Goal: Task Accomplishment & Management: Use online tool/utility

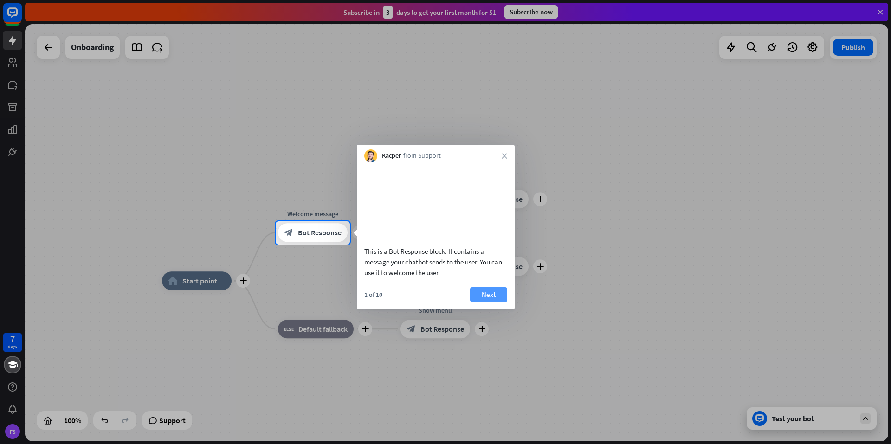
click at [486, 302] on button "Next" at bounding box center [488, 294] width 37 height 15
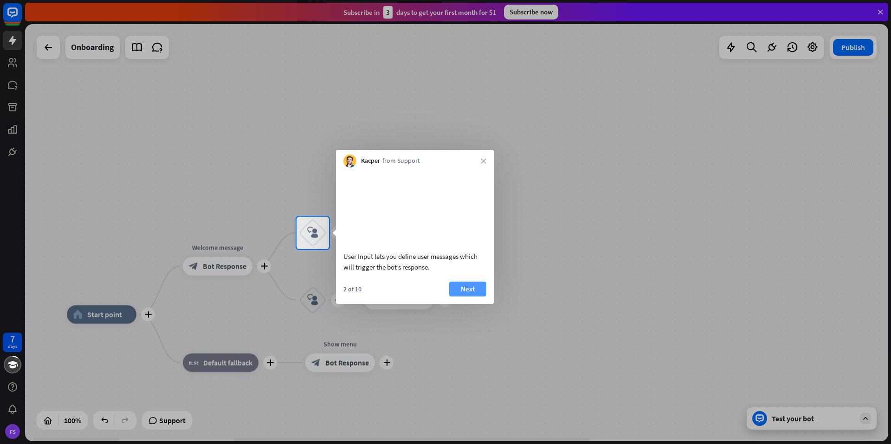
click at [465, 296] on button "Next" at bounding box center [467, 289] width 37 height 15
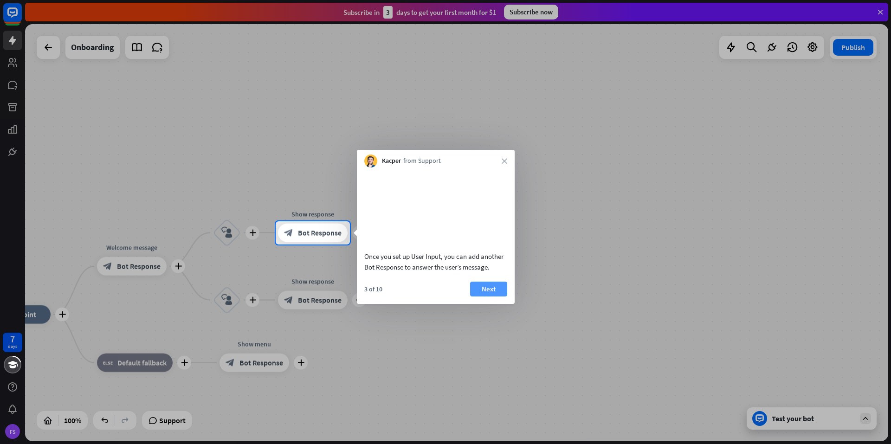
click at [490, 296] on button "Next" at bounding box center [488, 289] width 37 height 15
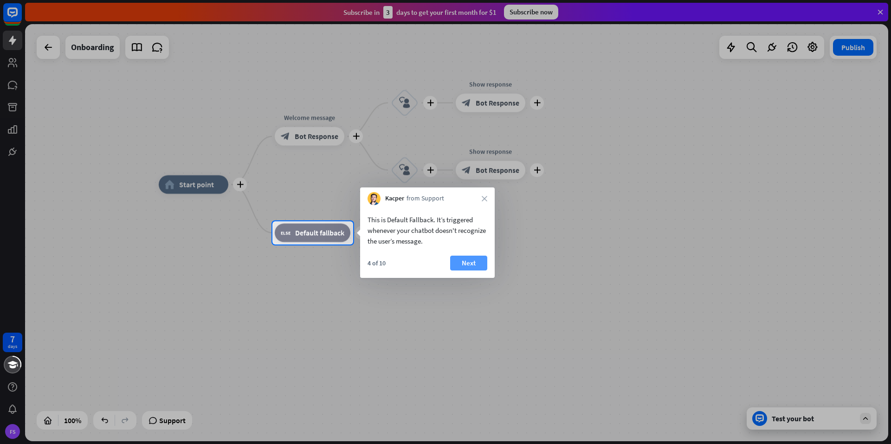
click at [470, 262] on button "Next" at bounding box center [468, 263] width 37 height 15
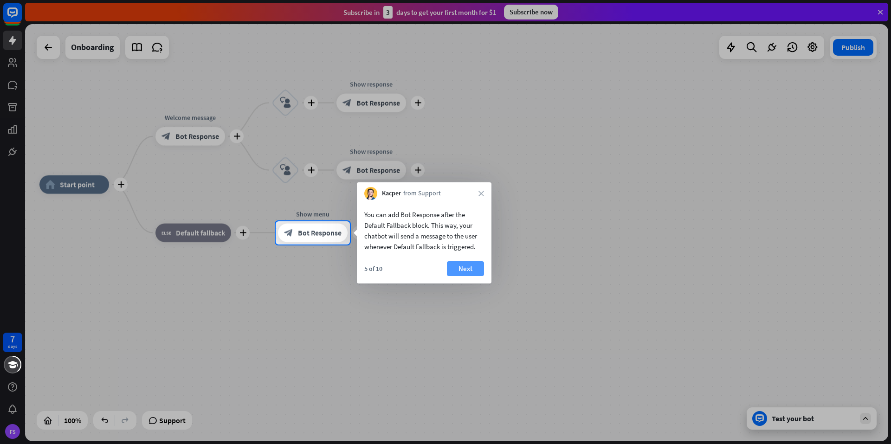
click at [463, 267] on button "Next" at bounding box center [465, 268] width 37 height 15
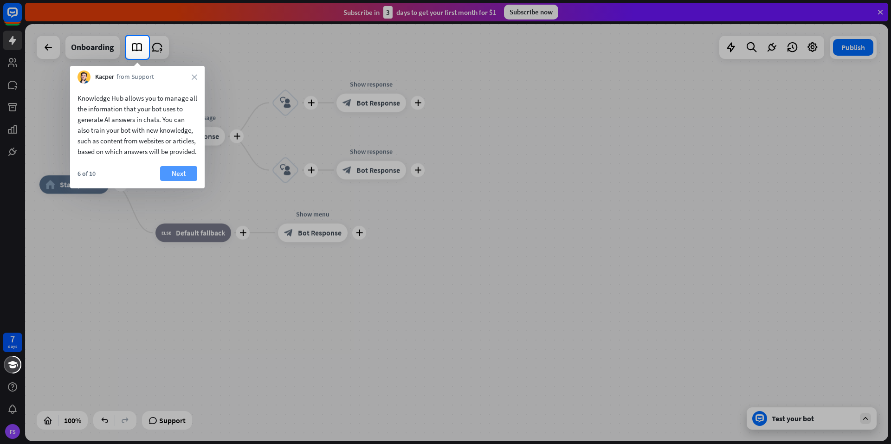
click at [166, 181] on button "Next" at bounding box center [178, 173] width 37 height 15
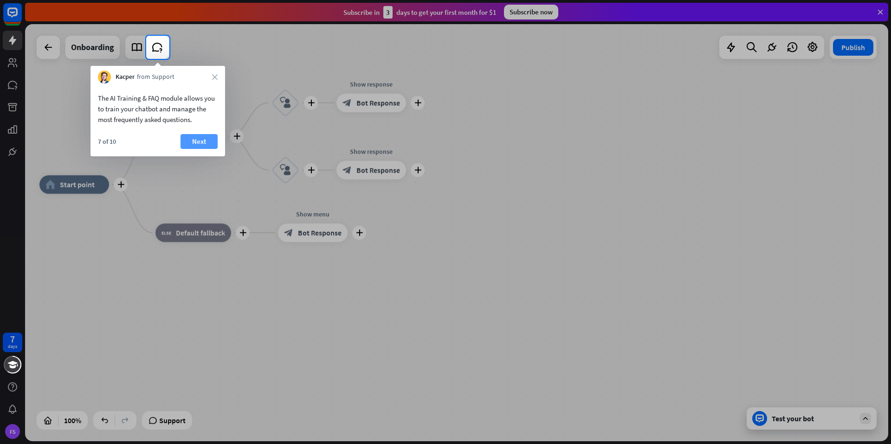
click at [188, 145] on button "Next" at bounding box center [198, 141] width 37 height 15
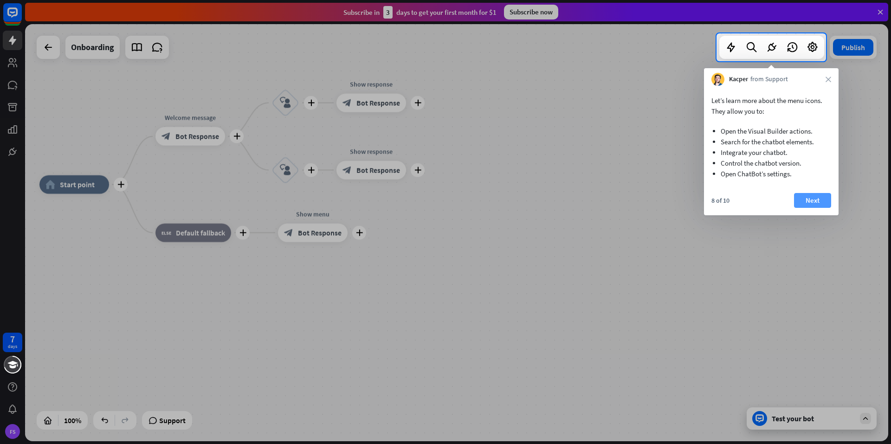
click at [816, 200] on button "Next" at bounding box center [812, 200] width 37 height 15
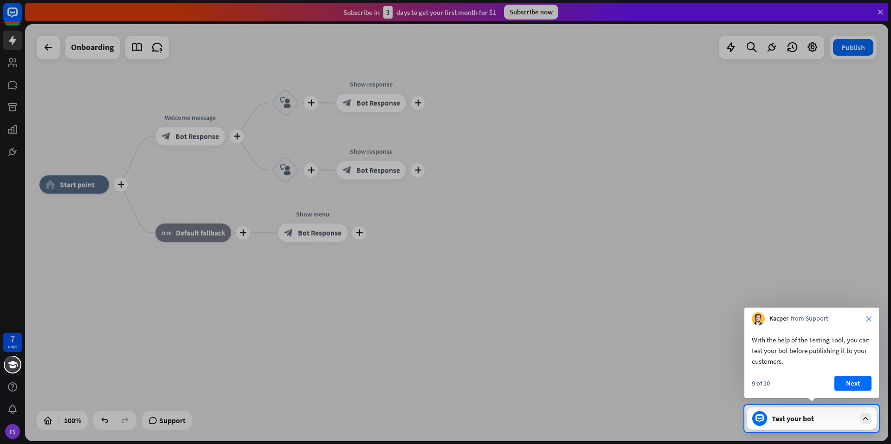
click at [866, 320] on icon "close" at bounding box center [868, 319] width 6 height 6
click at [844, 383] on button "Yes, leave" at bounding box center [843, 381] width 58 height 15
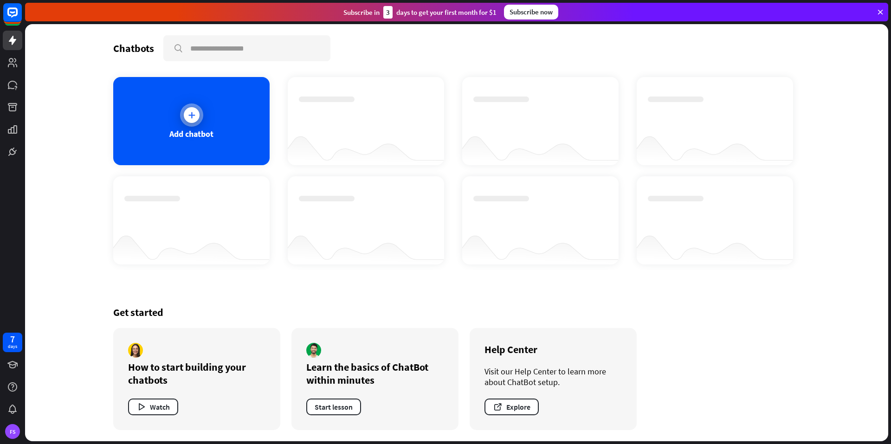
click at [186, 141] on div "Add chatbot" at bounding box center [191, 121] width 156 height 88
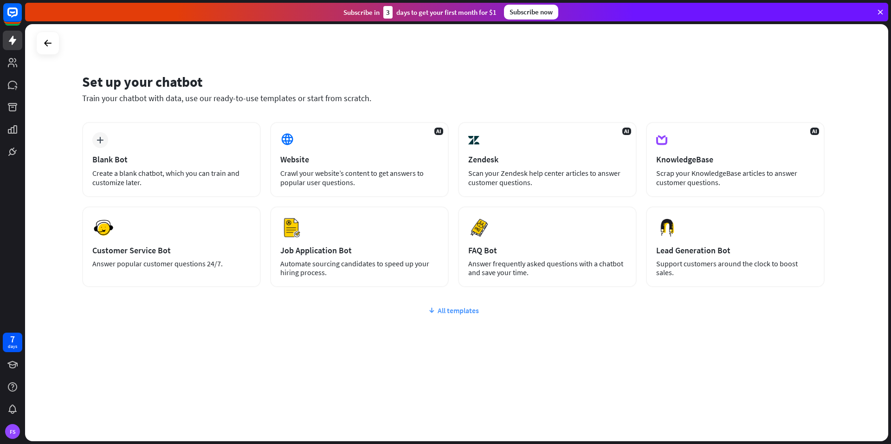
click at [442, 311] on div "All templates" at bounding box center [453, 310] width 742 height 9
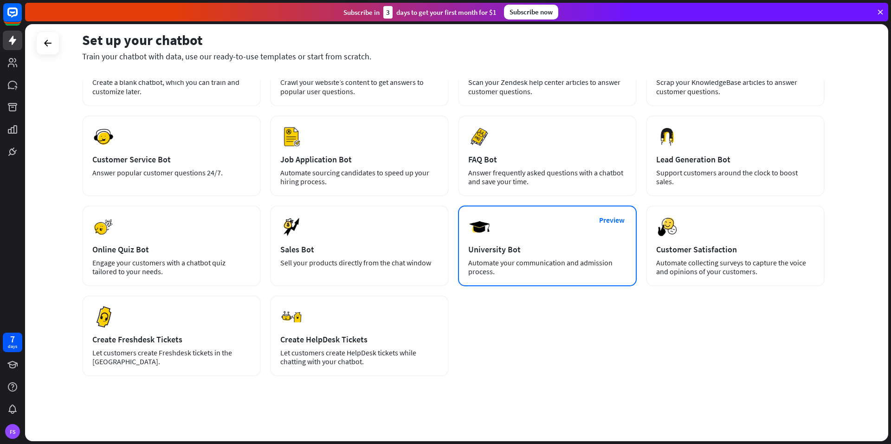
scroll to position [45, 0]
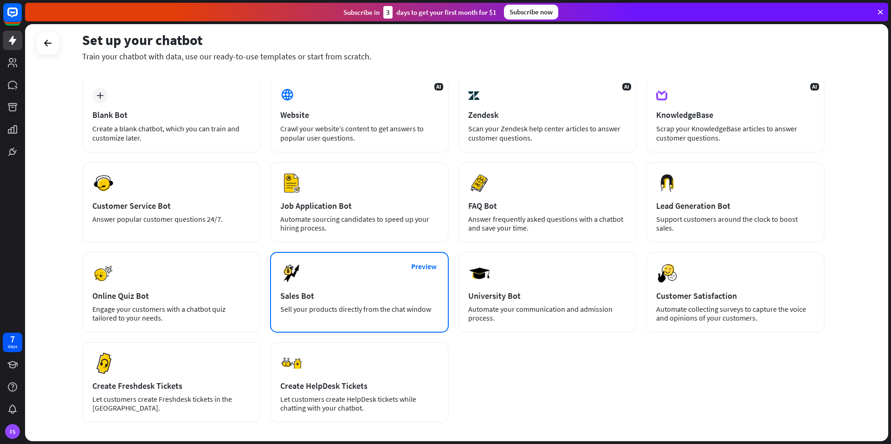
click at [382, 286] on div "Preview Sales Bot Sell your products directly from the chat window" at bounding box center [359, 292] width 179 height 81
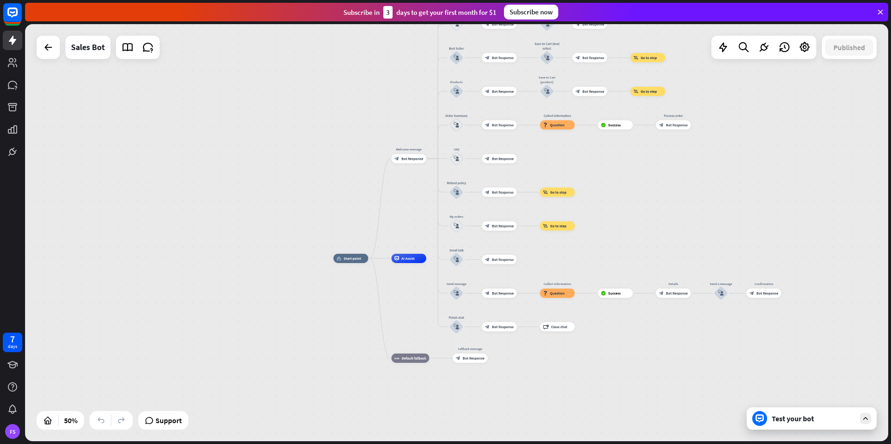
click at [822, 427] on div "Test your bot" at bounding box center [811, 418] width 130 height 22
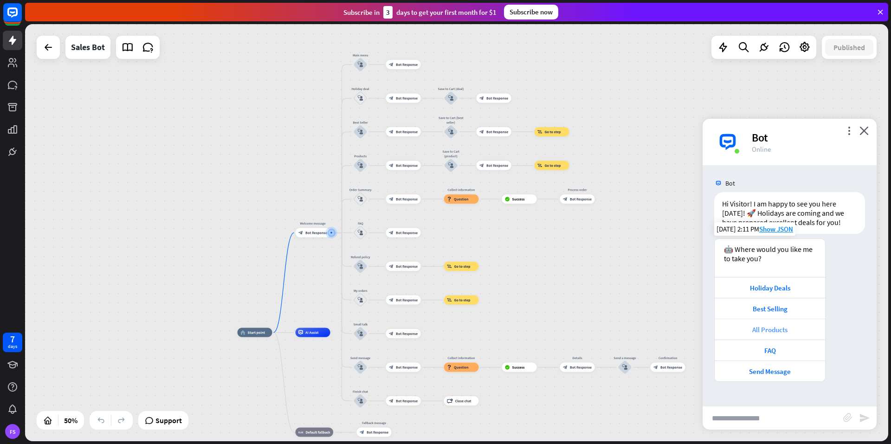
click at [779, 326] on div "All Products" at bounding box center [769, 329] width 101 height 9
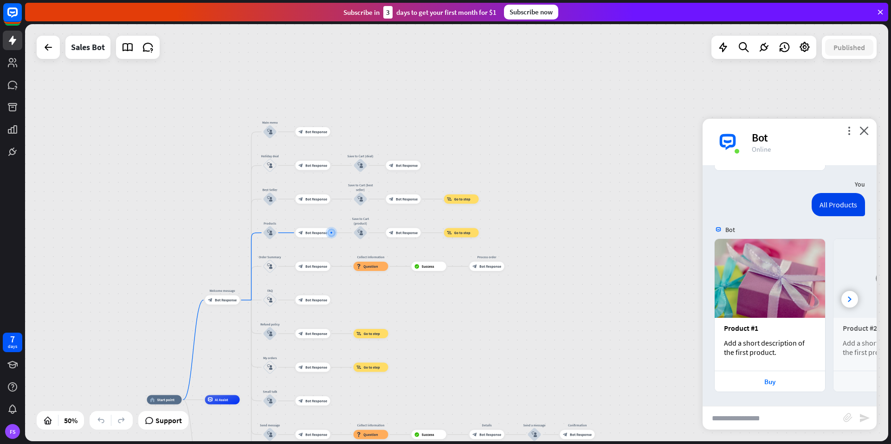
scroll to position [211, 0]
click at [773, 382] on div "Buy" at bounding box center [769, 381] width 101 height 9
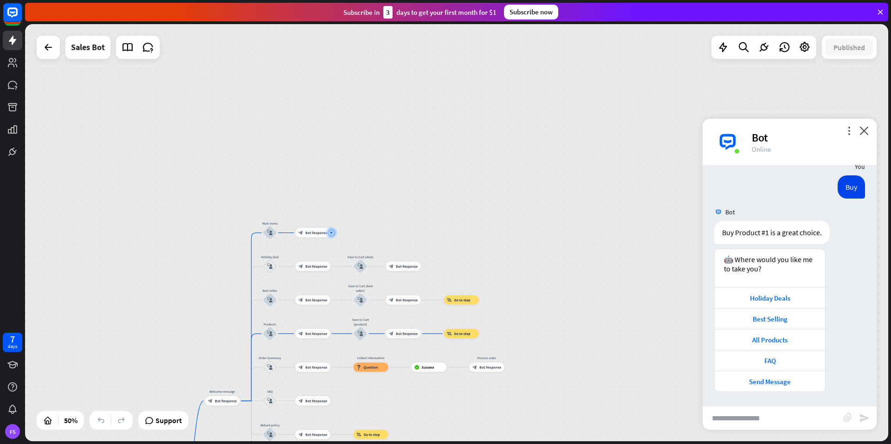
scroll to position [450, 0]
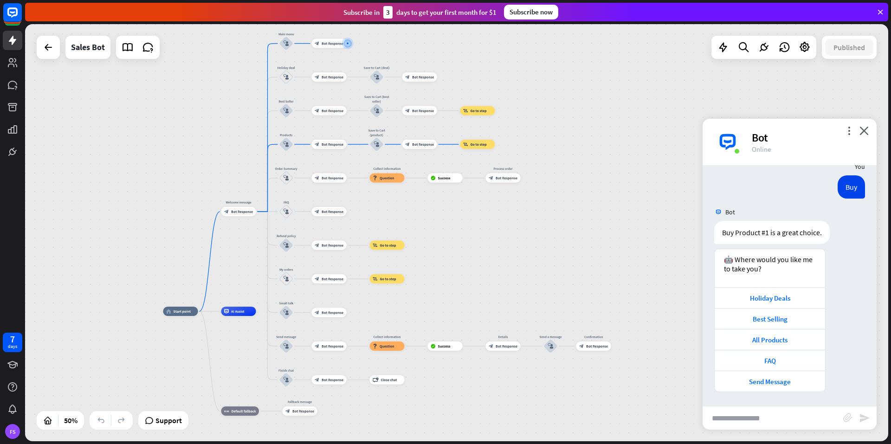
drag, startPoint x: 655, startPoint y: 339, endPoint x: 666, endPoint y: 156, distance: 183.1
click at [666, 156] on div "home_2 Start point Welcome message block_bot_response Bot Response Main menu bl…" at bounding box center [456, 232] width 863 height 417
click at [756, 416] on input "text" at bounding box center [772, 417] width 141 height 23
type input "****"
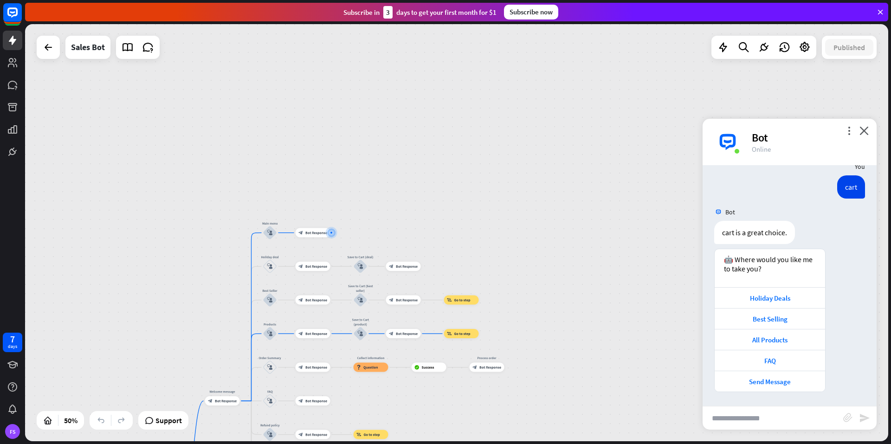
scroll to position [689, 0]
click at [42, 51] on div at bounding box center [48, 47] width 19 height 19
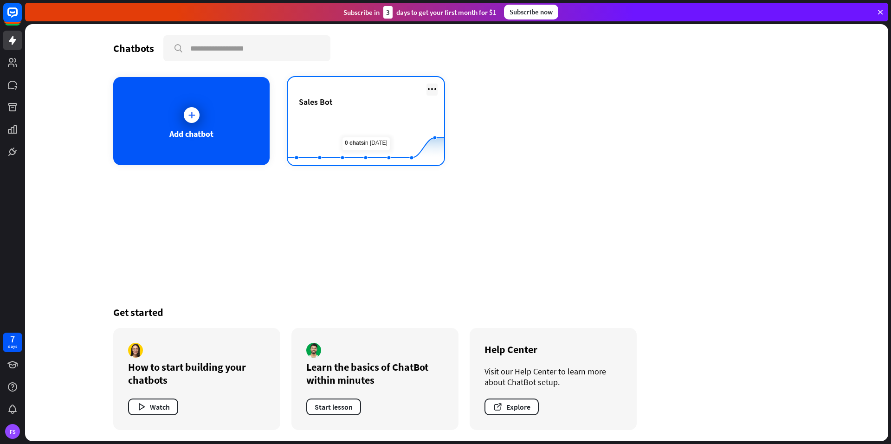
click at [434, 90] on icon at bounding box center [431, 88] width 11 height 11
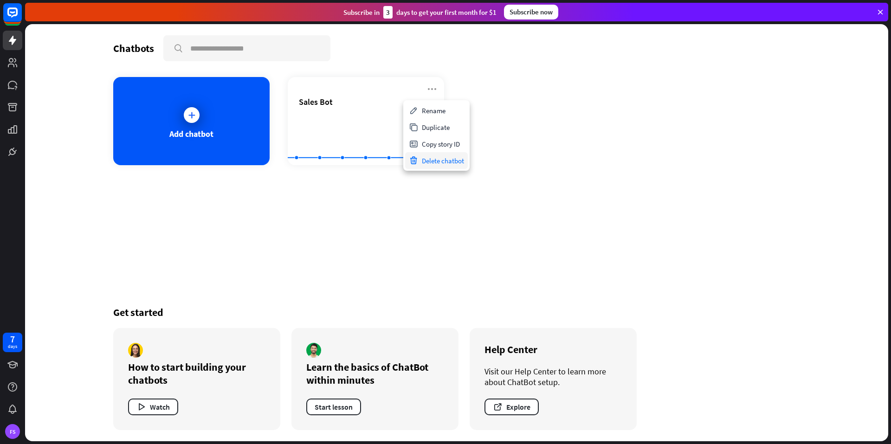
click at [456, 160] on div "Delete chatbot" at bounding box center [436, 160] width 63 height 17
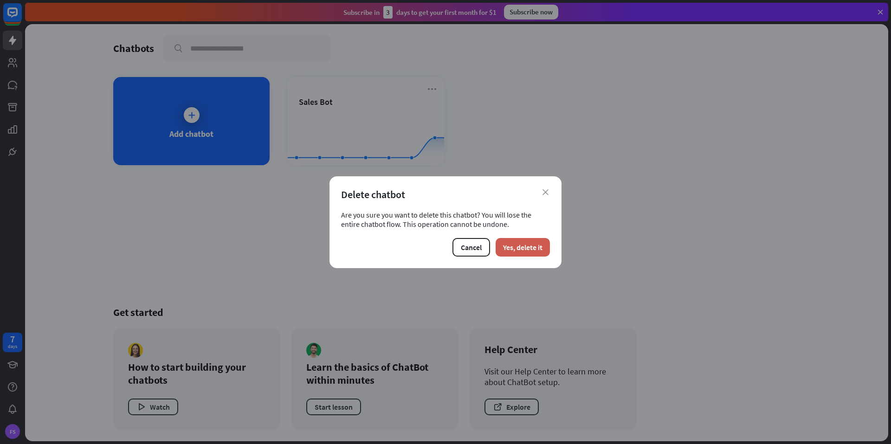
click at [532, 254] on button "Yes, delete it" at bounding box center [522, 247] width 54 height 19
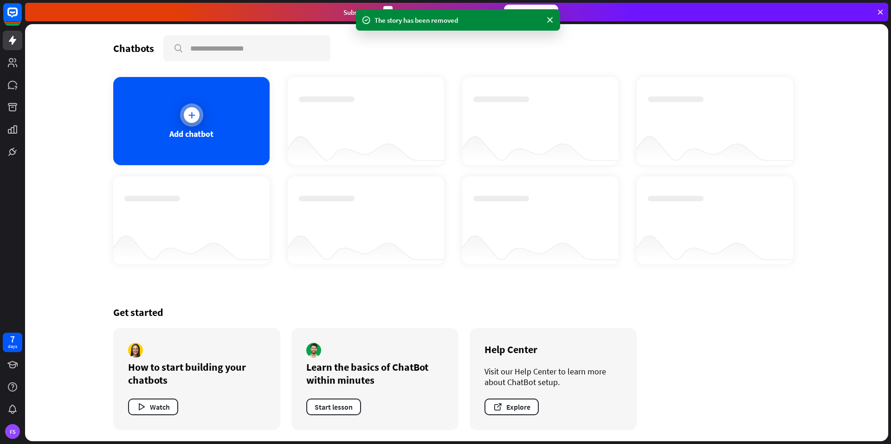
click at [203, 131] on div "Add chatbot" at bounding box center [191, 133] width 44 height 11
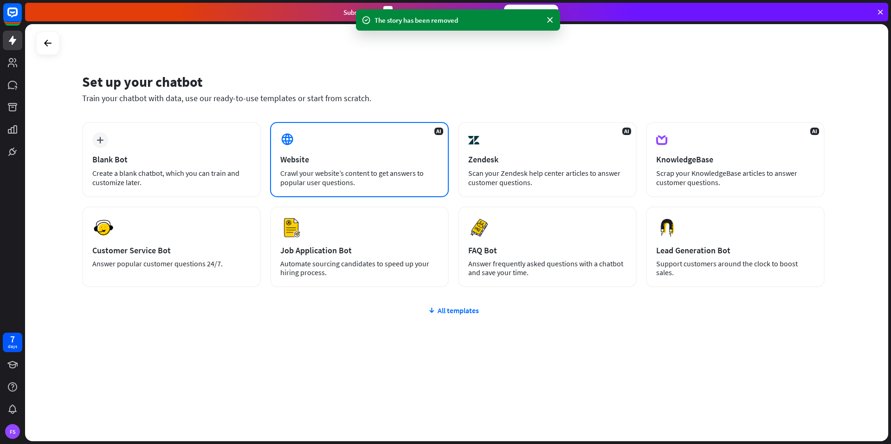
click at [329, 190] on div "AI Website Crawl your website’s content to get answers to popular user question…" at bounding box center [359, 159] width 179 height 75
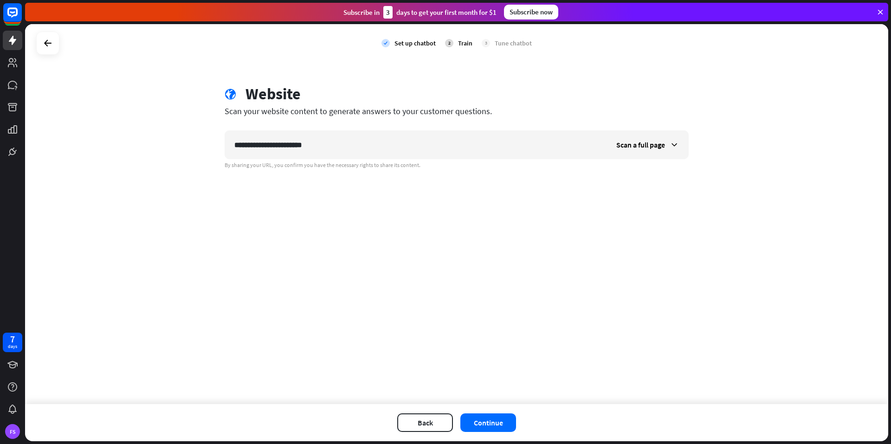
click at [348, 194] on div "**********" at bounding box center [456, 214] width 863 height 380
click at [637, 147] on span "Scan a full page" at bounding box center [640, 144] width 49 height 9
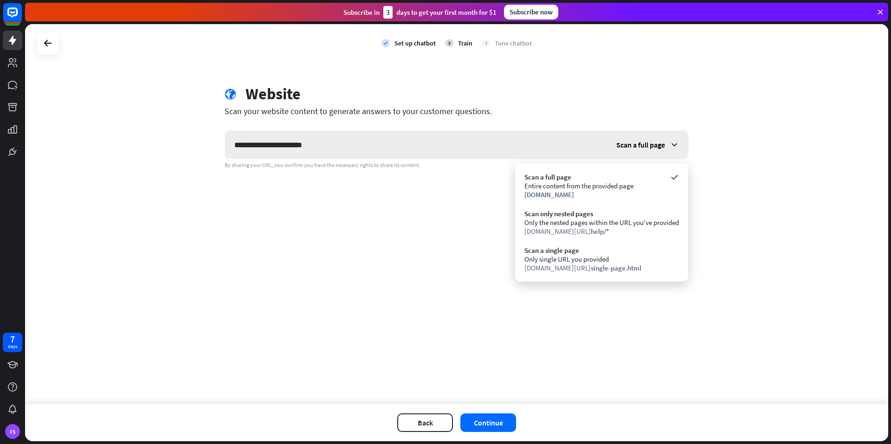
click at [638, 147] on span "Scan a full page" at bounding box center [640, 144] width 49 height 9
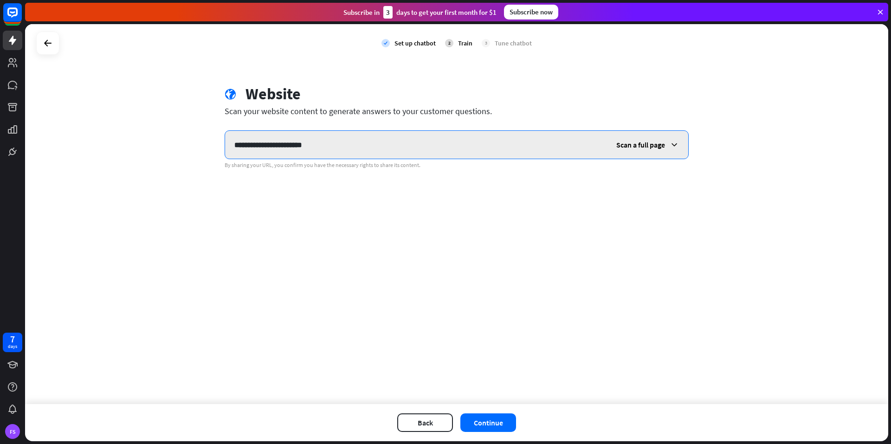
click at [358, 150] on input "**********" at bounding box center [416, 145] width 382 height 28
paste input "**********"
type input "**********"
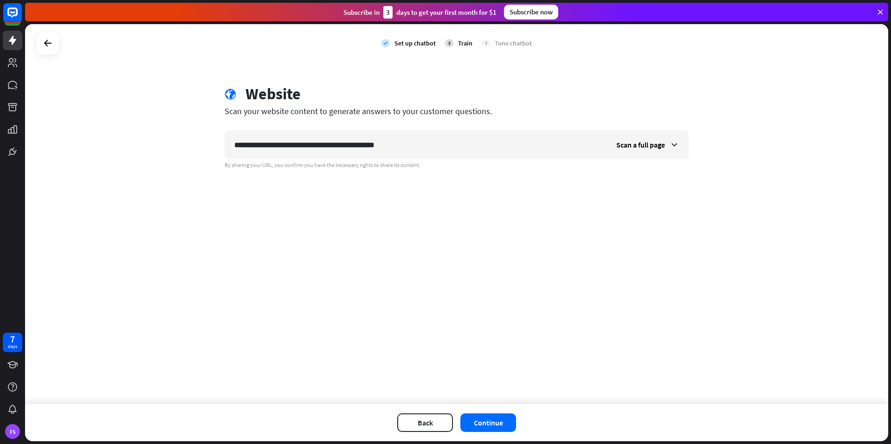
click at [382, 234] on div "**********" at bounding box center [456, 214] width 863 height 380
click at [489, 419] on button "Continue" at bounding box center [488, 422] width 56 height 19
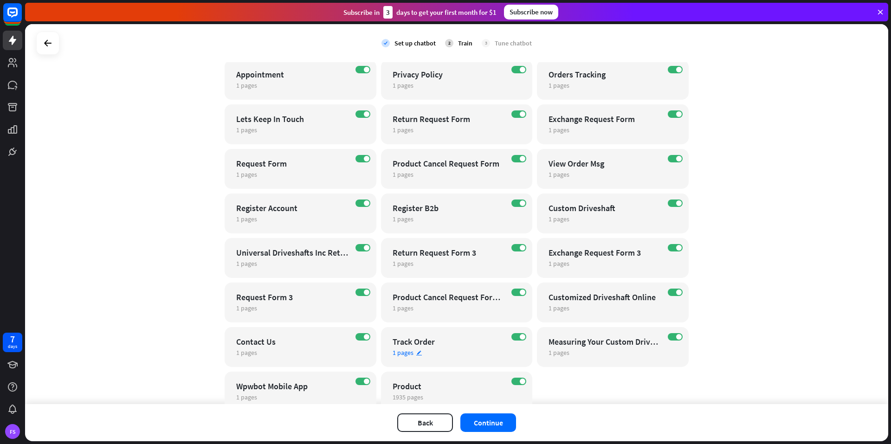
scroll to position [435, 0]
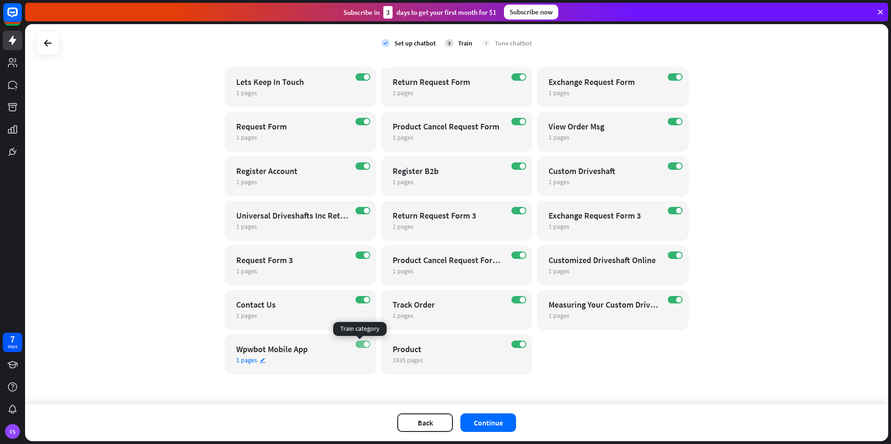
click at [355, 342] on label "ON" at bounding box center [362, 343] width 15 height 7
click at [676, 208] on span at bounding box center [679, 211] width 6 height 6
click at [513, 257] on label "ON" at bounding box center [518, 254] width 15 height 7
click at [355, 254] on label "ON" at bounding box center [362, 254] width 15 height 7
click at [519, 167] on span at bounding box center [522, 166] width 6 height 6
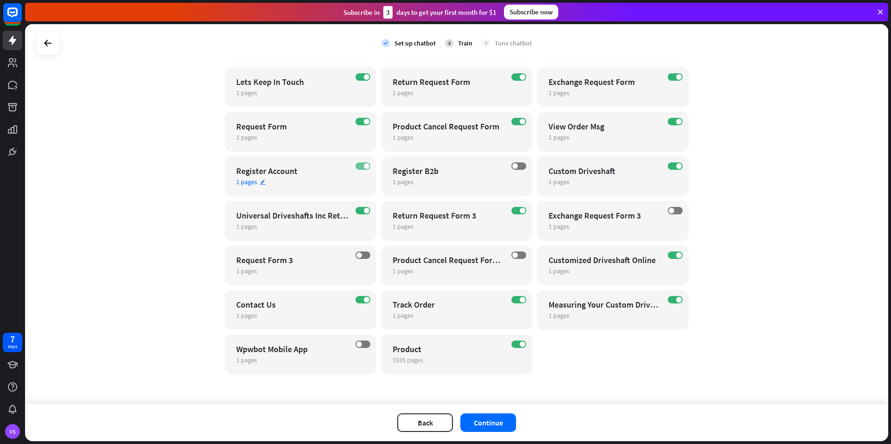
click at [364, 167] on span at bounding box center [367, 166] width 6 height 6
click at [511, 122] on label "ON" at bounding box center [518, 121] width 15 height 7
click at [514, 79] on label "ON" at bounding box center [518, 76] width 15 height 7
click at [676, 74] on span at bounding box center [679, 77] width 6 height 6
click at [359, 76] on label "ON" at bounding box center [362, 76] width 15 height 7
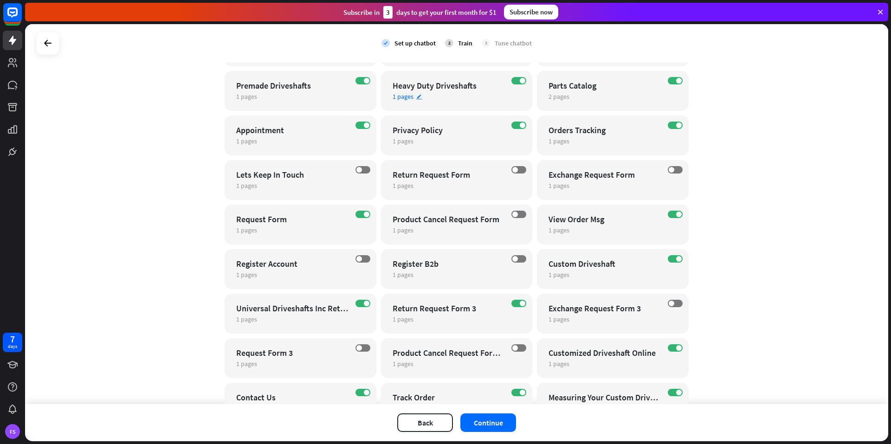
scroll to position [295, 0]
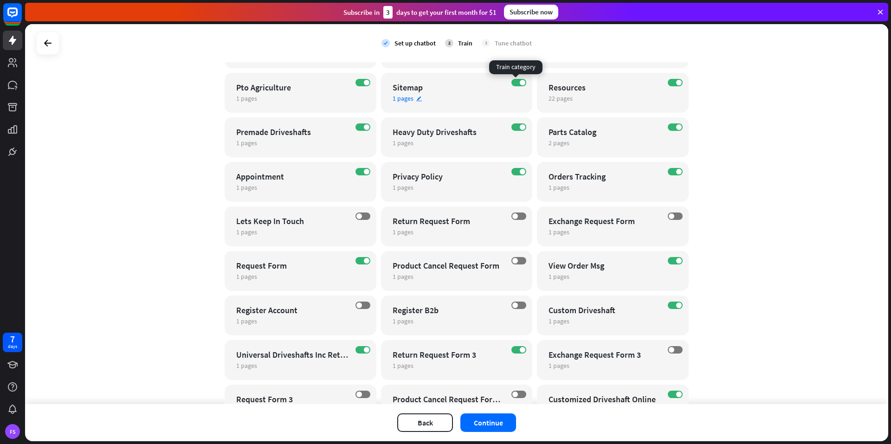
click at [515, 80] on label "ON" at bounding box center [518, 82] width 15 height 7
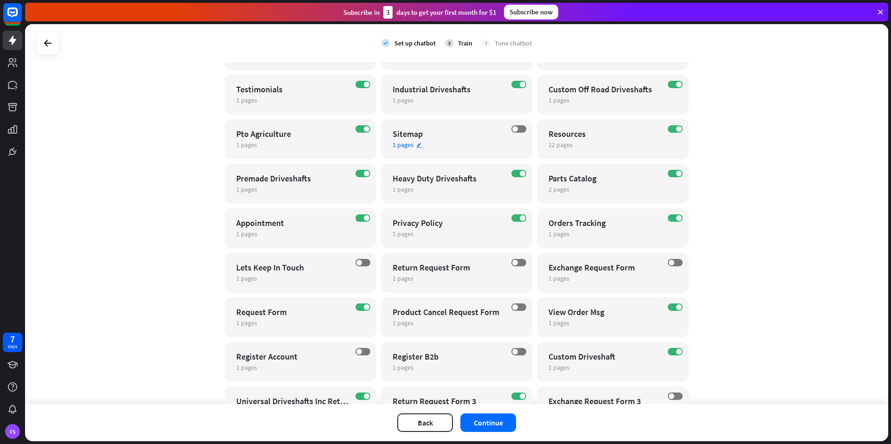
scroll to position [156, 0]
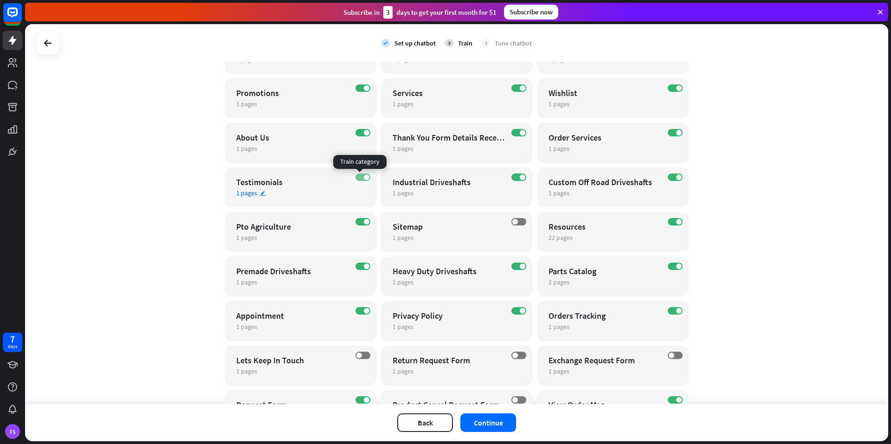
click at [364, 179] on span at bounding box center [367, 177] width 6 height 6
click at [515, 130] on label "ON" at bounding box center [518, 132] width 15 height 7
click at [676, 132] on span at bounding box center [679, 133] width 6 height 6
click at [671, 90] on label "ON" at bounding box center [674, 87] width 15 height 7
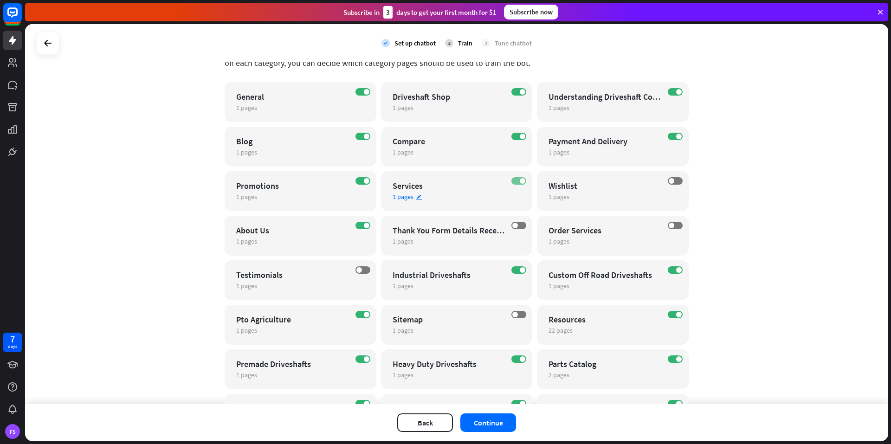
click at [519, 181] on span at bounding box center [522, 181] width 6 height 6
click at [515, 136] on label "ON" at bounding box center [518, 136] width 15 height 7
click at [515, 96] on div "ON Driveshaft Shop 1 pages edit" at bounding box center [457, 102] width 152 height 40
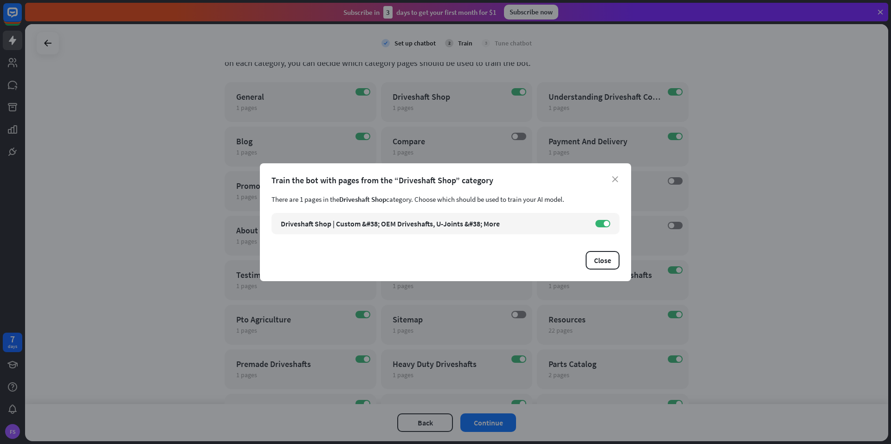
click at [613, 175] on div "Train the bot with pages from the “Driveshaft Shop” category" at bounding box center [445, 180] width 348 height 11
click at [615, 176] on icon "close" at bounding box center [615, 179] width 6 height 6
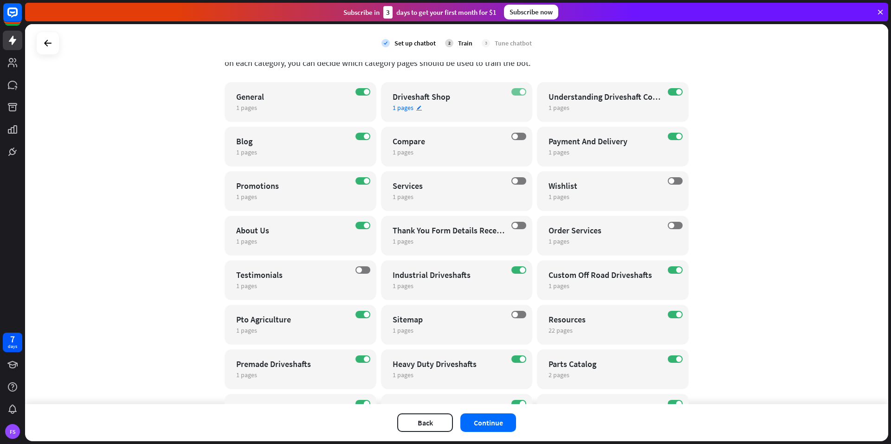
click at [519, 91] on span at bounding box center [522, 92] width 6 height 6
click at [669, 92] on label "ON" at bounding box center [674, 91] width 15 height 7
click at [364, 136] on span at bounding box center [367, 137] width 6 height 6
click at [364, 181] on span at bounding box center [367, 181] width 6 height 6
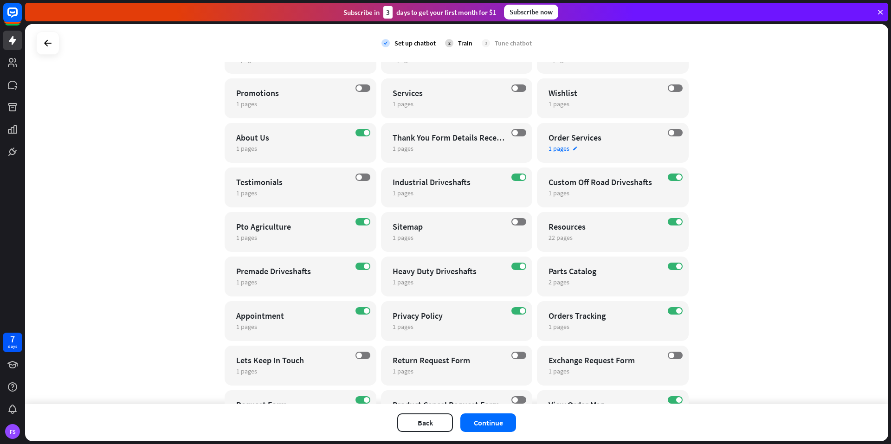
scroll to position [203, 0]
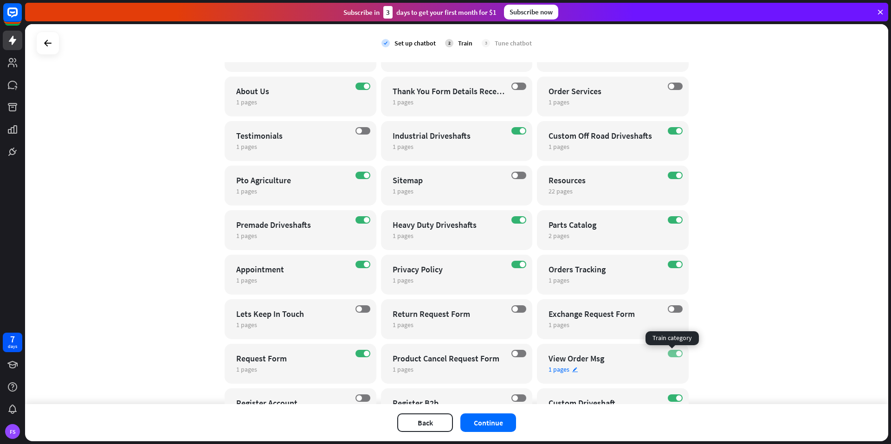
click at [676, 353] on span at bounding box center [679, 354] width 6 height 6
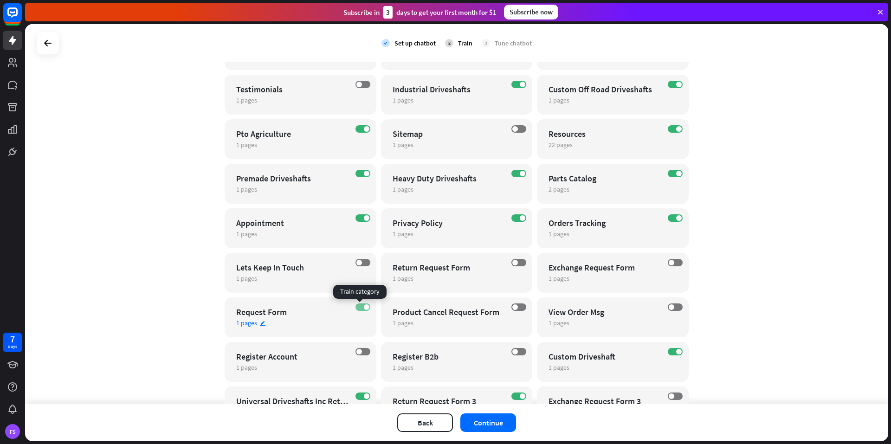
click at [364, 307] on span at bounding box center [367, 307] width 6 height 6
click at [359, 216] on label "ON" at bounding box center [362, 217] width 15 height 7
click at [357, 217] on span at bounding box center [359, 218] width 6 height 6
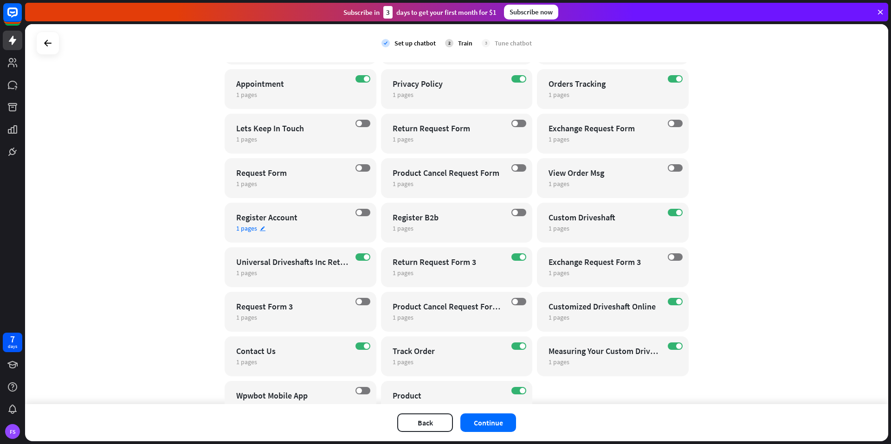
scroll to position [435, 0]
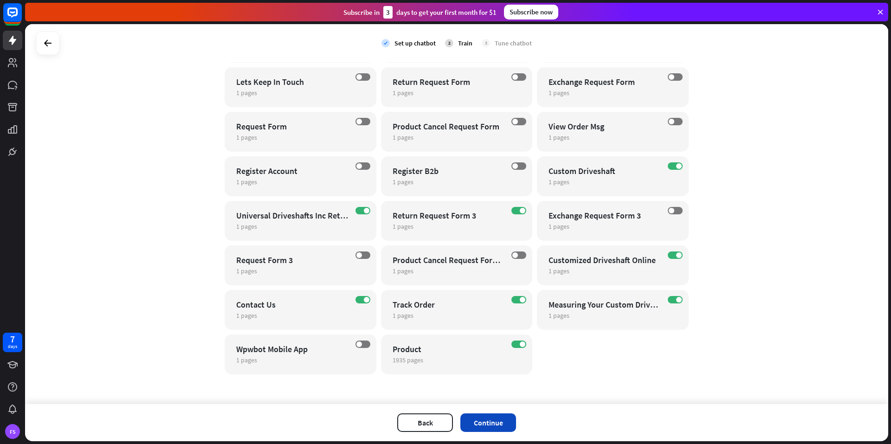
click at [487, 421] on button "Continue" at bounding box center [488, 422] width 56 height 19
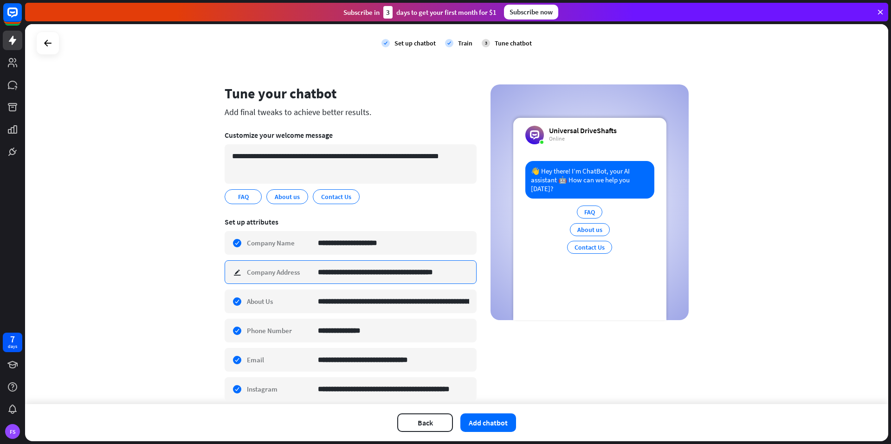
drag, startPoint x: 359, startPoint y: 272, endPoint x: 317, endPoint y: 270, distance: 41.8
click at [358, 272] on input "**********" at bounding box center [393, 272] width 151 height 23
paste input "**"
type input "**********"
click at [147, 266] on div "**********" at bounding box center [456, 214] width 863 height 380
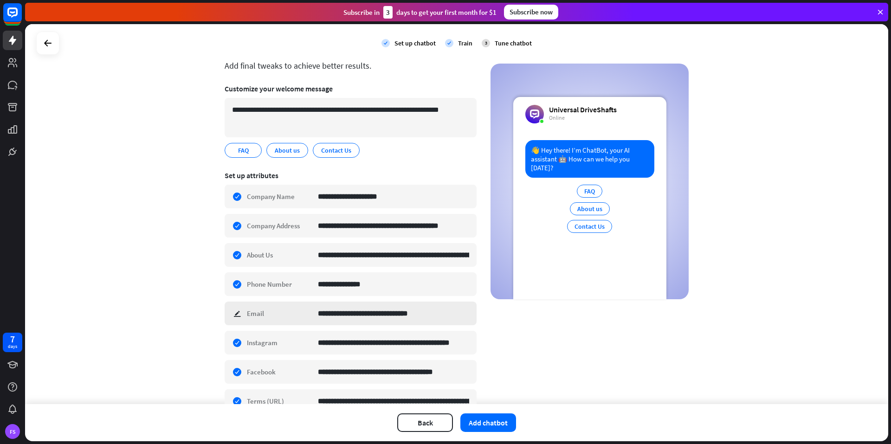
scroll to position [93, 0]
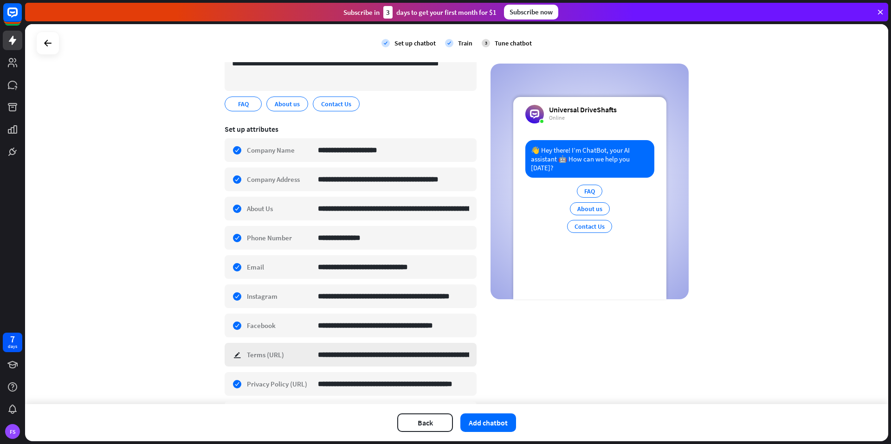
click at [234, 353] on div "**********" at bounding box center [350, 355] width 252 height 24
paste input
type input "**********"
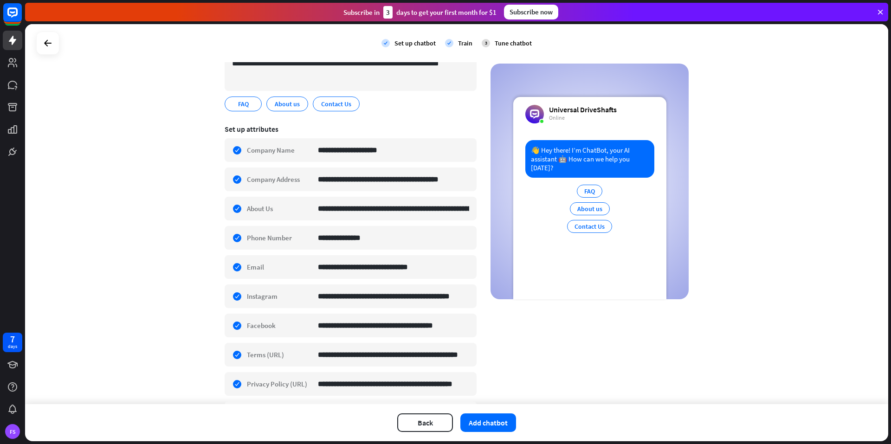
click at [162, 318] on div "**********" at bounding box center [456, 214] width 863 height 380
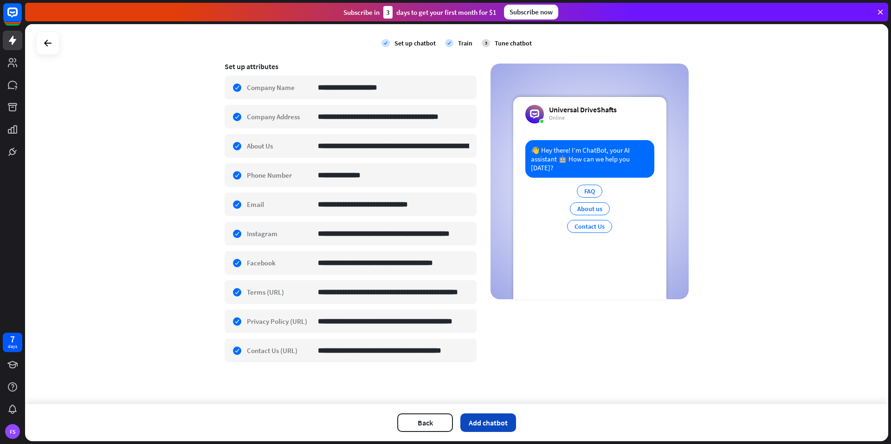
click at [491, 420] on button "Add chatbot" at bounding box center [488, 422] width 56 height 19
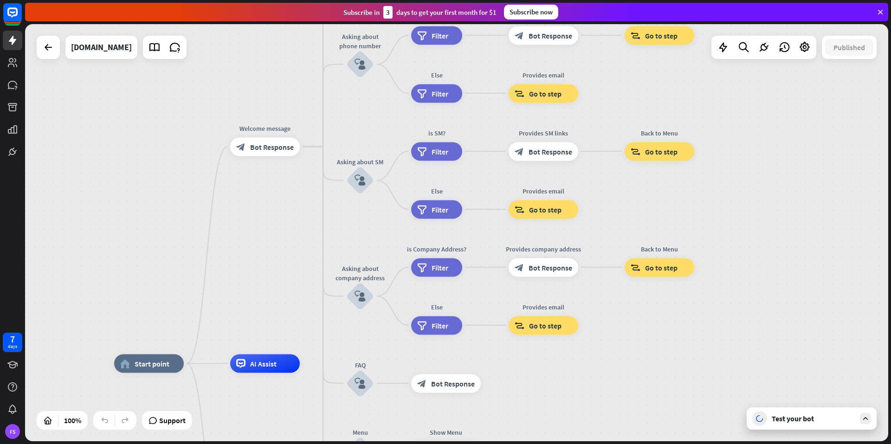
drag, startPoint x: 673, startPoint y: 264, endPoint x: 593, endPoint y: 394, distance: 152.0
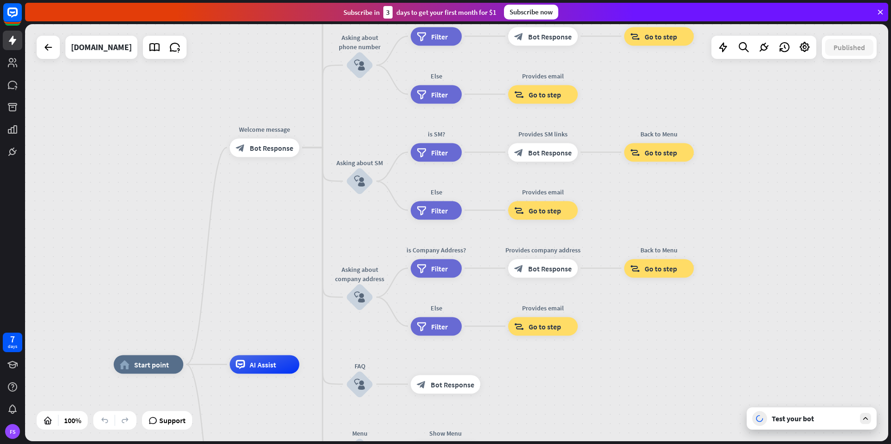
click at [797, 420] on div "Test your bot" at bounding box center [812, 418] width 83 height 9
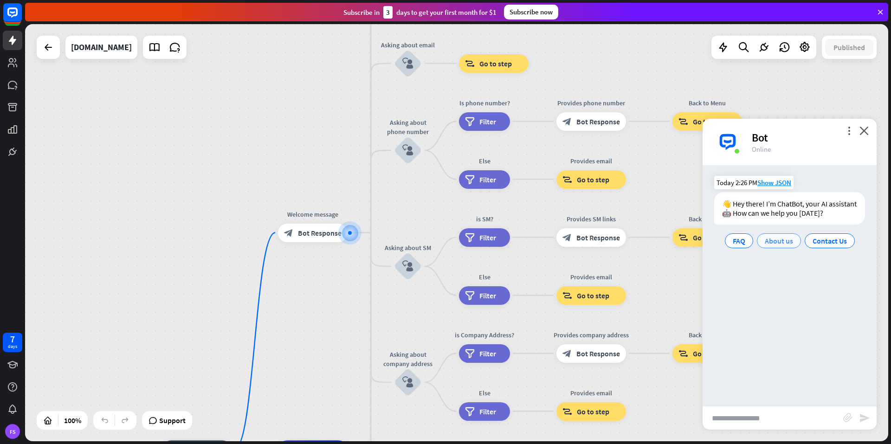
click at [769, 240] on span "About us" at bounding box center [778, 240] width 28 height 9
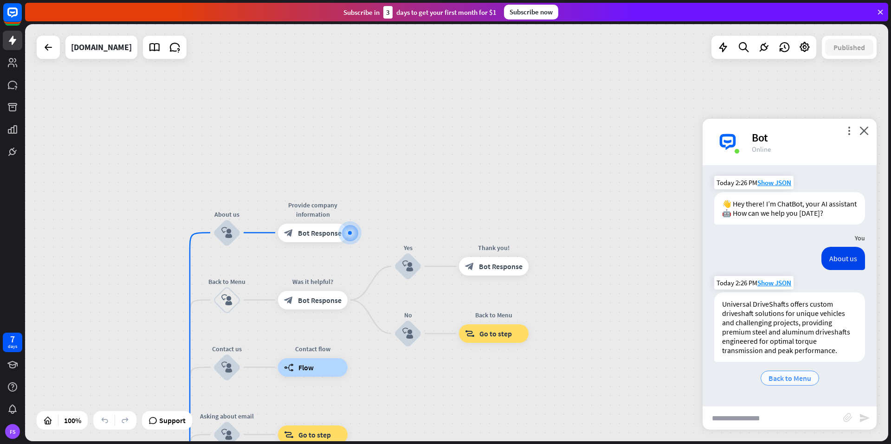
click at [784, 377] on span "Back to Menu" at bounding box center [789, 377] width 43 height 9
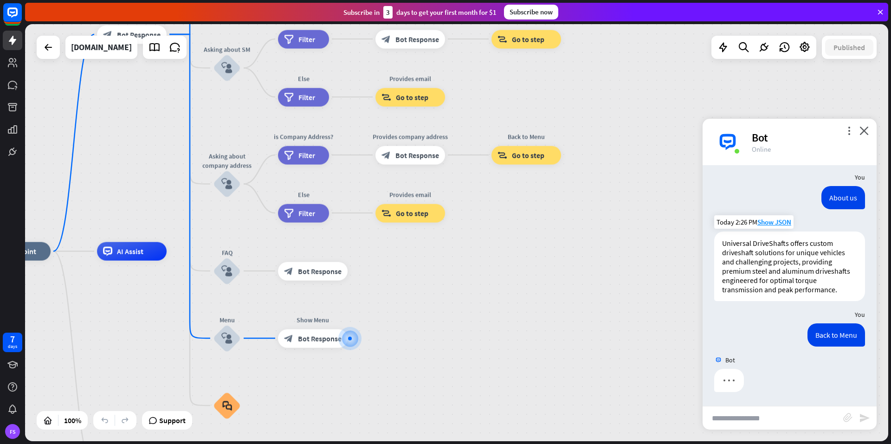
scroll to position [70, 0]
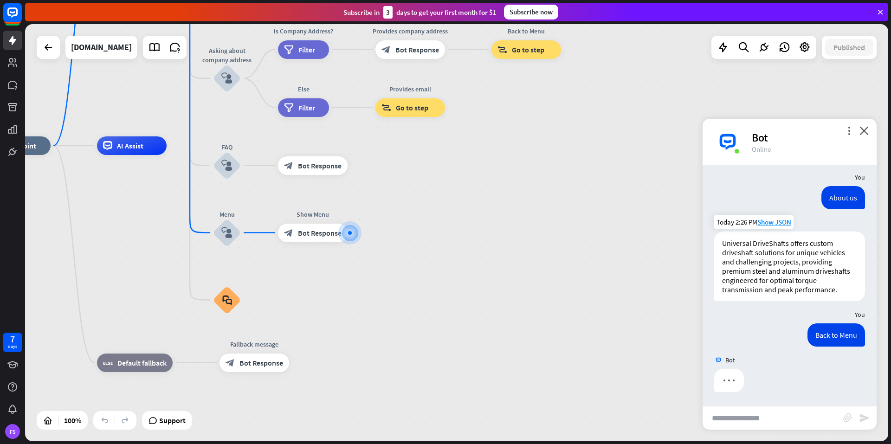
click at [749, 413] on input "text" at bounding box center [772, 417] width 141 height 23
type input "**********"
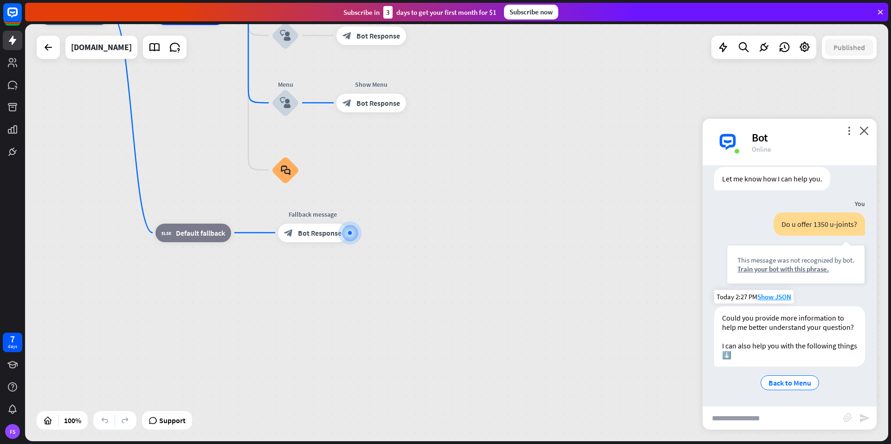
scroll to position [281, 0]
click at [801, 264] on div "Train your bot with this phrase." at bounding box center [795, 268] width 117 height 9
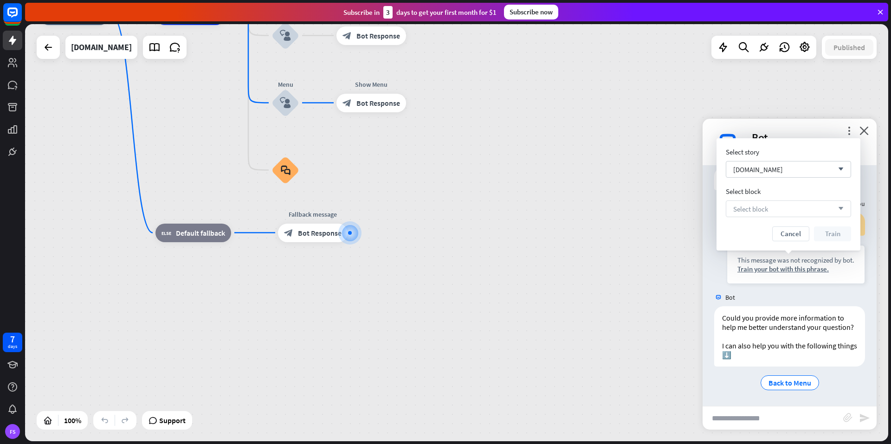
click at [747, 209] on span "Select block" at bounding box center [750, 209] width 35 height 9
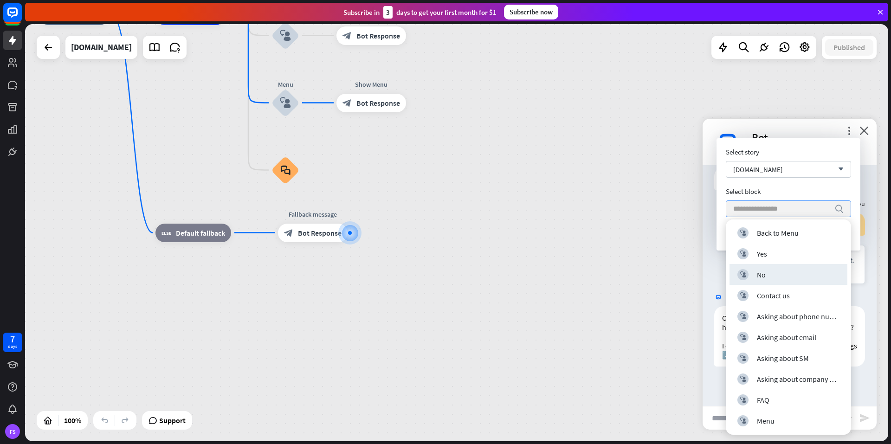
scroll to position [0, 0]
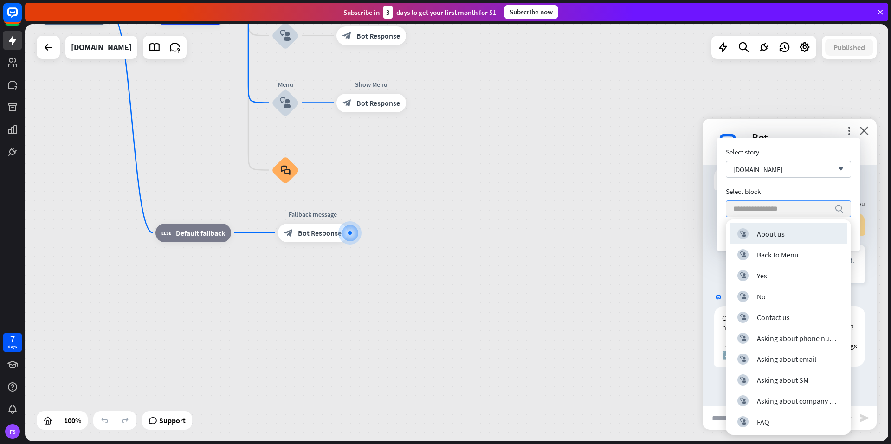
click at [803, 184] on div "Select story [DOMAIN_NAME] arrow_down Select block search Cancel Train" at bounding box center [787, 194] width 125 height 94
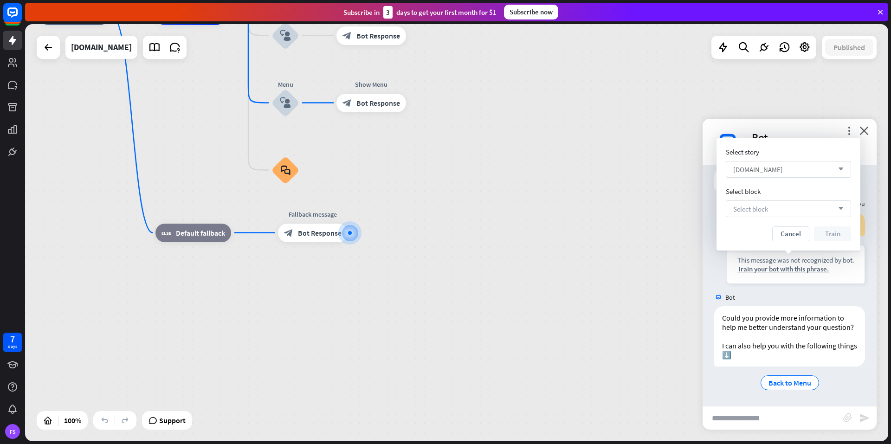
click at [817, 168] on div "[DOMAIN_NAME] arrow_down" at bounding box center [787, 169] width 125 height 17
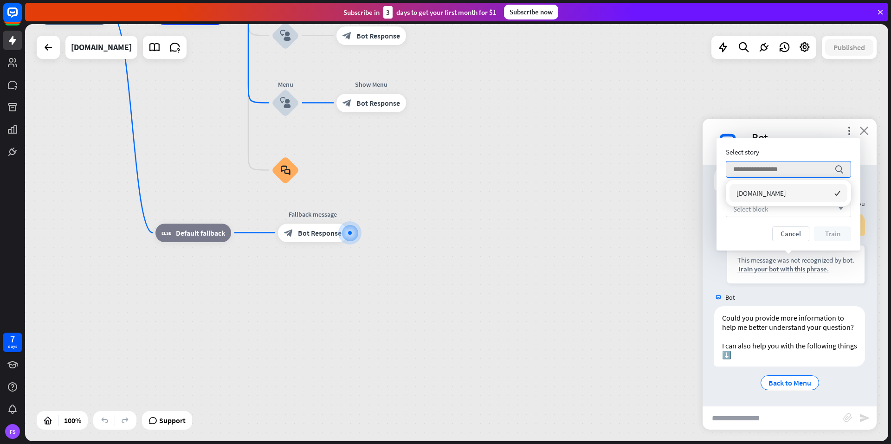
click at [862, 134] on icon "close" at bounding box center [863, 130] width 9 height 9
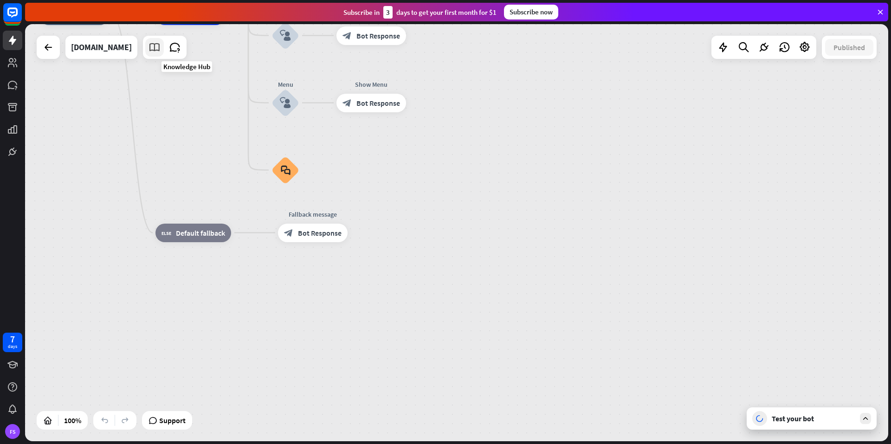
click at [160, 50] on icon at bounding box center [154, 47] width 12 height 12
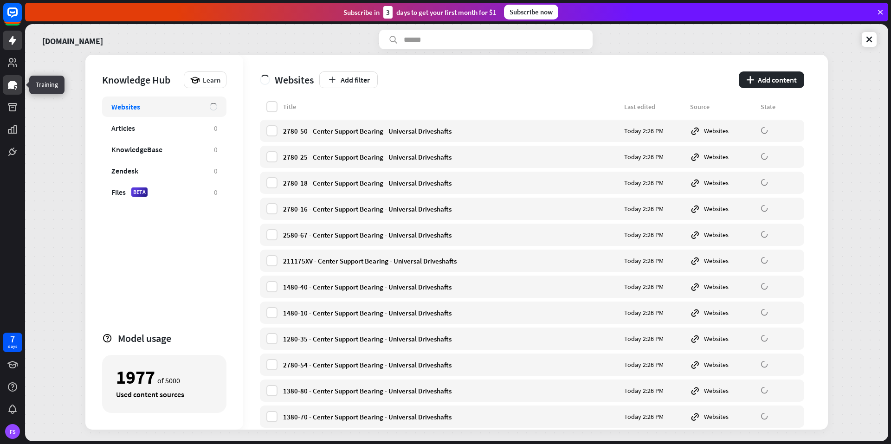
click at [11, 84] on icon at bounding box center [12, 85] width 9 height 8
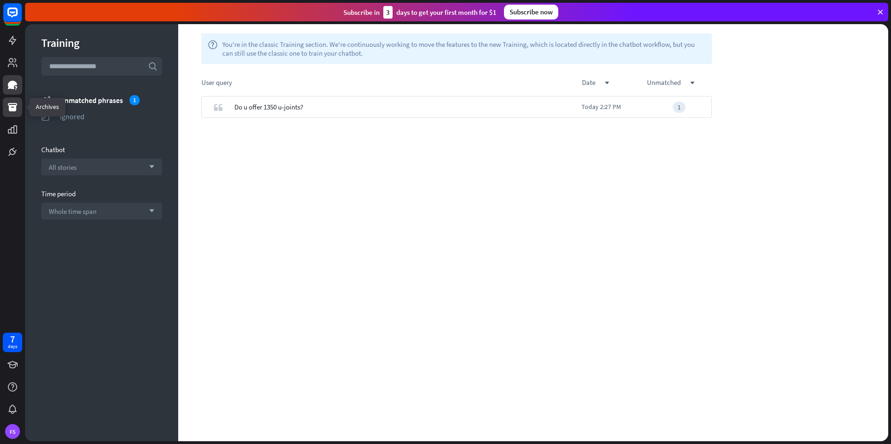
click at [15, 105] on icon at bounding box center [12, 107] width 9 height 8
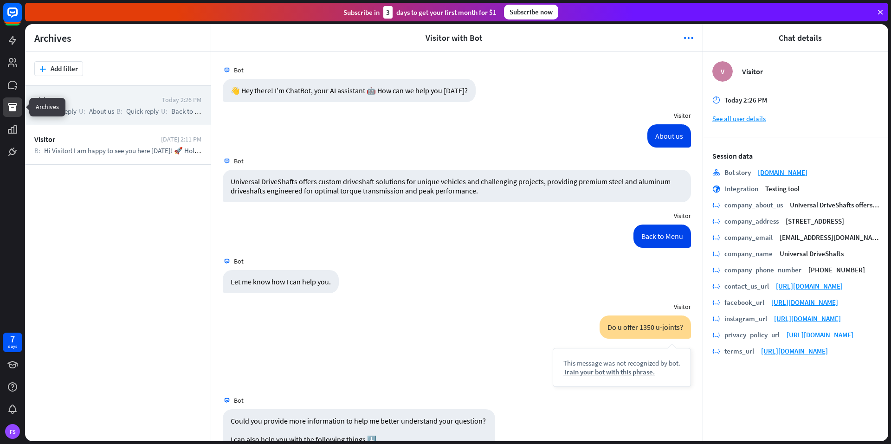
scroll to position [49, 0]
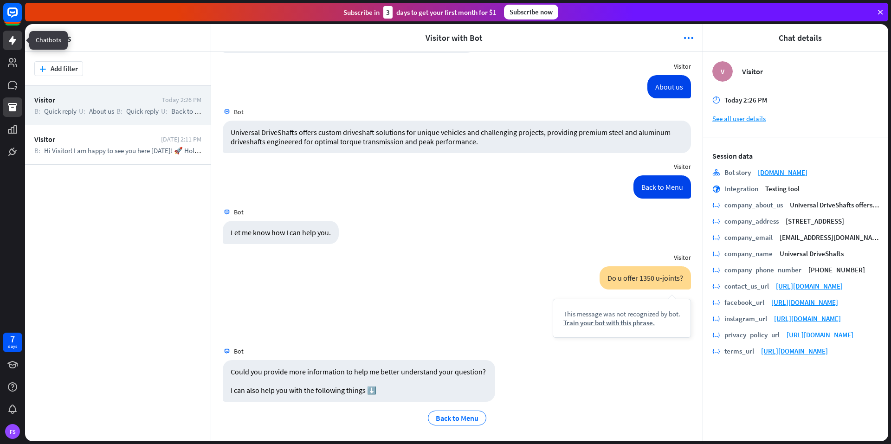
click at [13, 39] on icon at bounding box center [12, 40] width 7 height 9
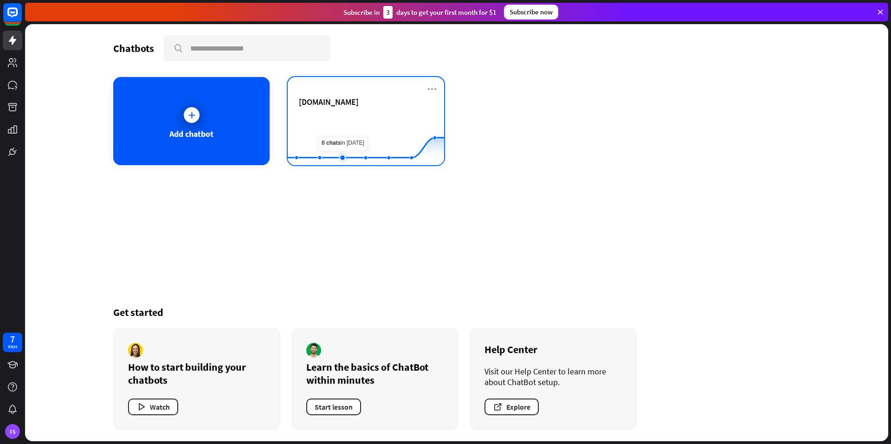
click at [350, 135] on rect at bounding box center [366, 142] width 156 height 58
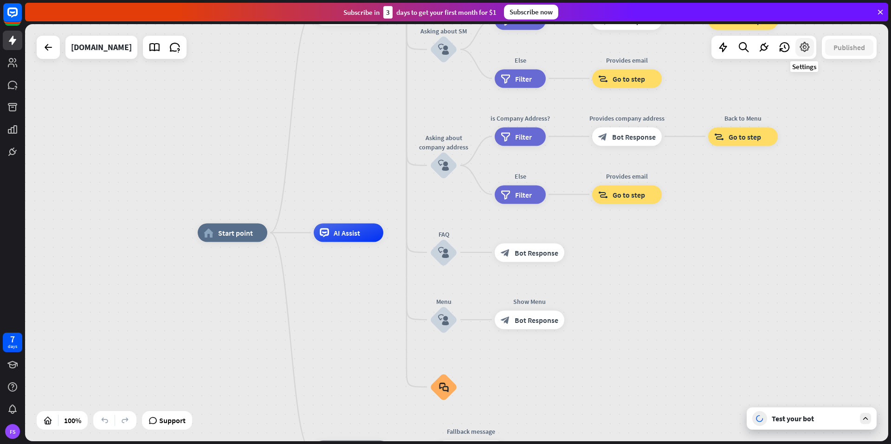
click at [803, 47] on icon at bounding box center [804, 47] width 12 height 12
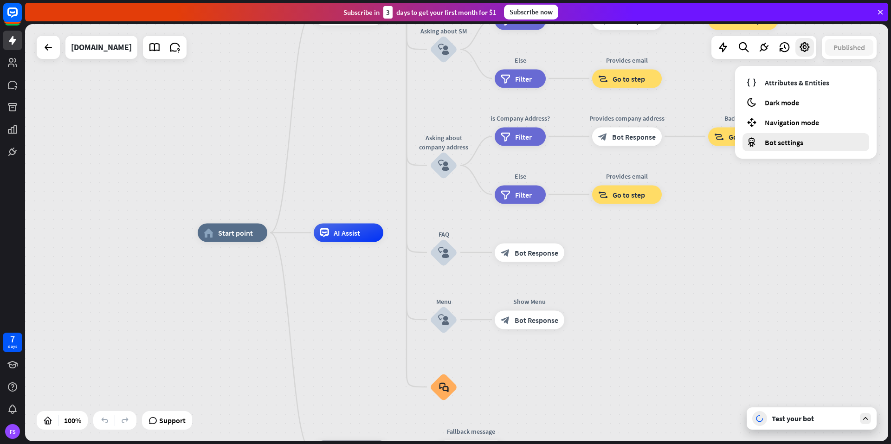
click at [780, 146] on span "Bot settings" at bounding box center [783, 142] width 38 height 9
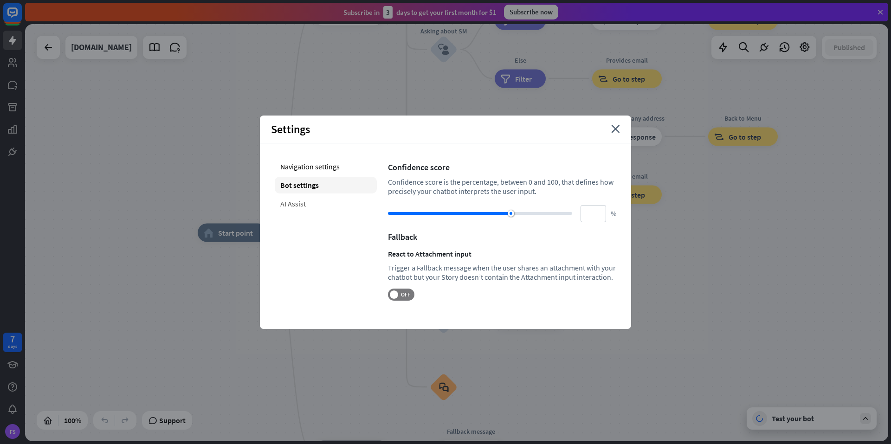
click at [296, 204] on div "AI Assist" at bounding box center [326, 203] width 102 height 17
type input "**"
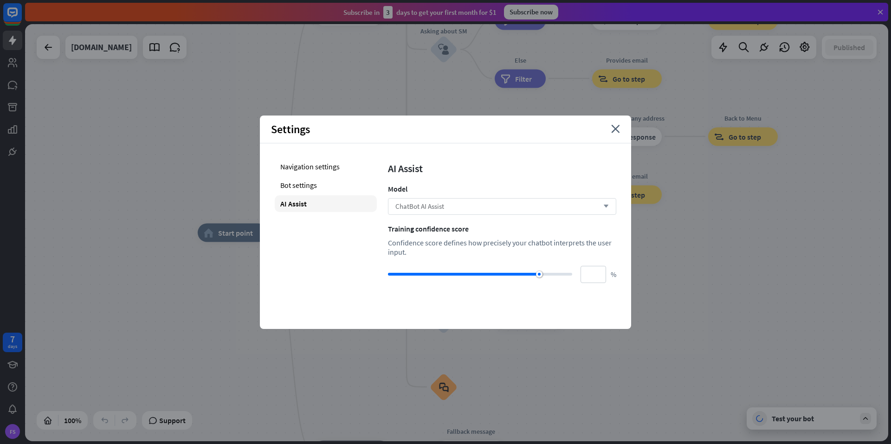
click at [456, 207] on div "ChatBot AI Assist arrow_down" at bounding box center [502, 206] width 228 height 17
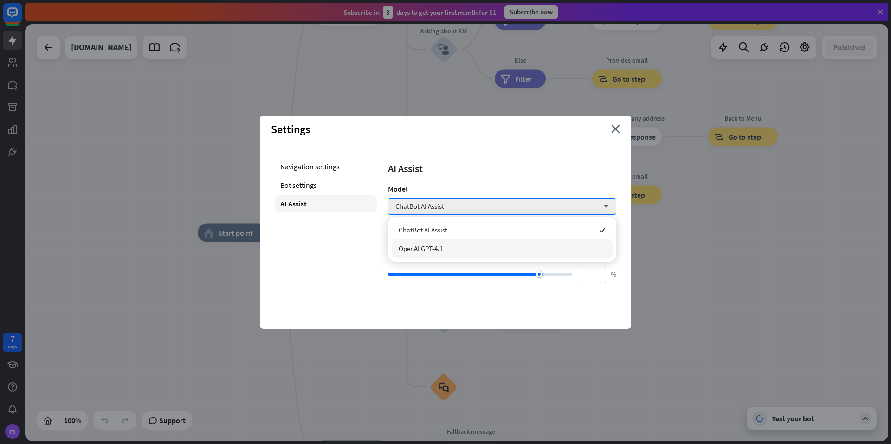
click at [449, 244] on div "OpenAI GPT-4.1" at bounding box center [501, 248] width 221 height 19
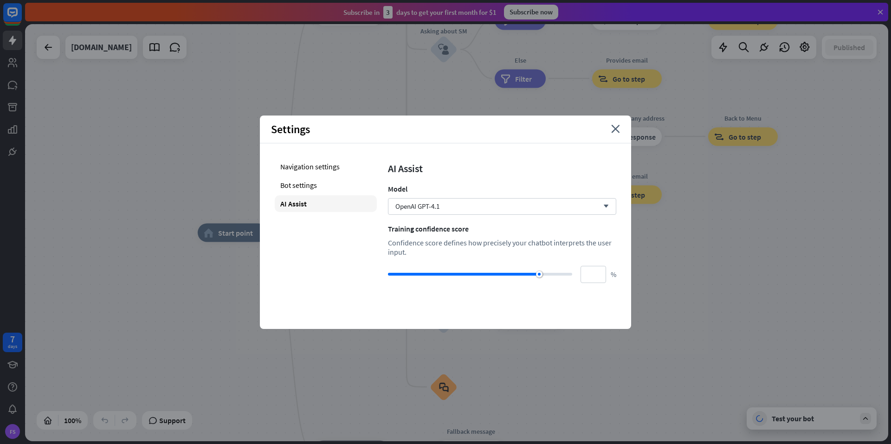
click at [625, 230] on div "Navigation settings Bot settings AI Assist AI Assist Model OpenAI GPT-4.1 arrow…" at bounding box center [445, 220] width 371 height 154
click at [311, 169] on div "Navigation settings" at bounding box center [326, 166] width 102 height 17
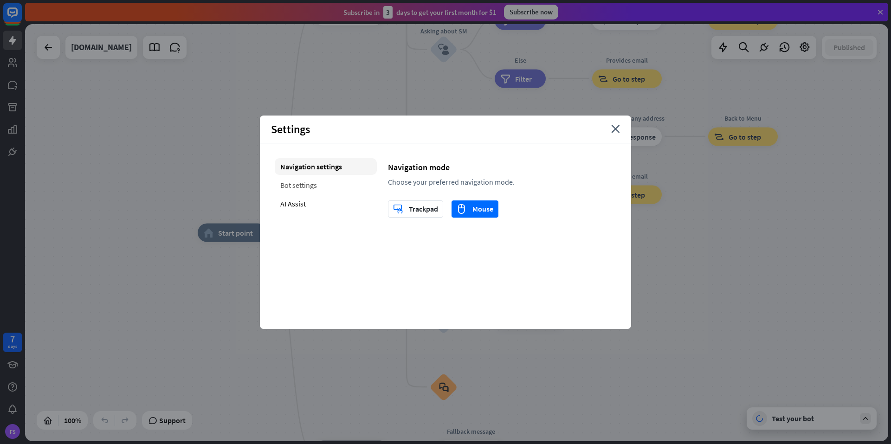
drag, startPoint x: 309, startPoint y: 182, endPoint x: 314, endPoint y: 188, distance: 7.9
click at [309, 183] on div "Bot settings" at bounding box center [326, 185] width 102 height 17
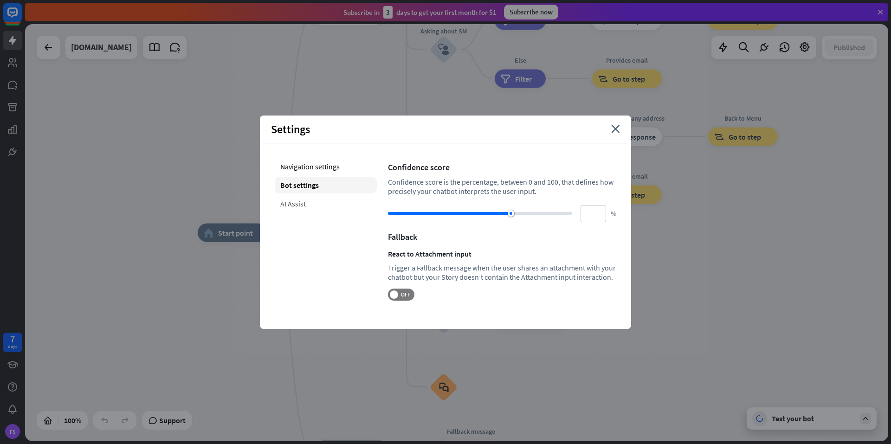
click at [320, 210] on div "AI Assist" at bounding box center [326, 203] width 102 height 17
type input "**"
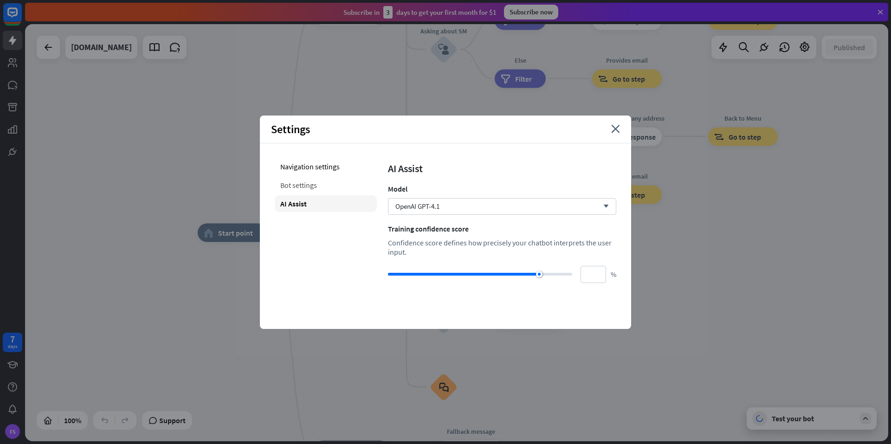
click at [317, 188] on div "Bot settings" at bounding box center [326, 185] width 102 height 17
type input "**"
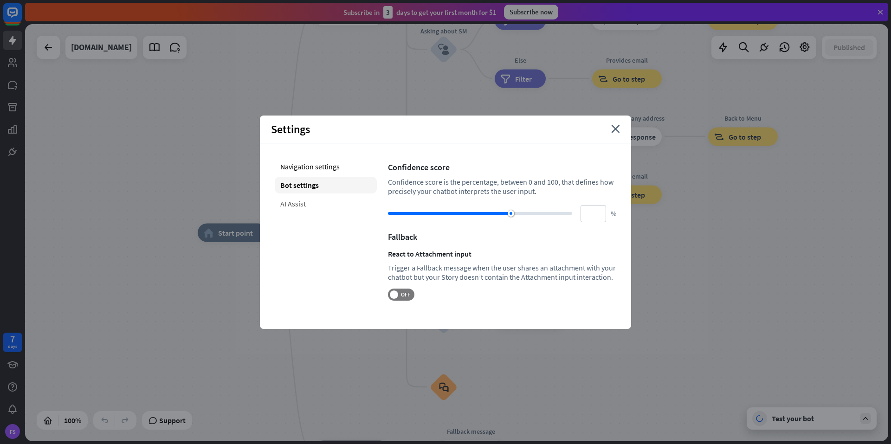
click at [320, 209] on div "AI Assist" at bounding box center [326, 203] width 102 height 17
type input "**"
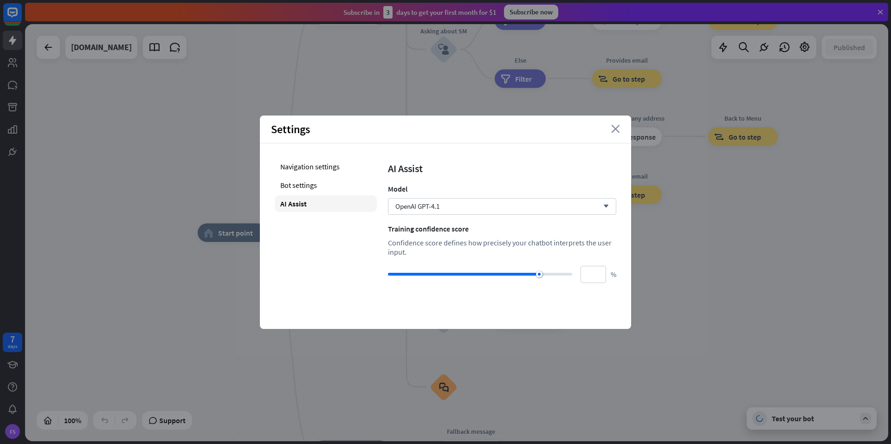
click at [615, 130] on icon "close" at bounding box center [615, 129] width 9 height 8
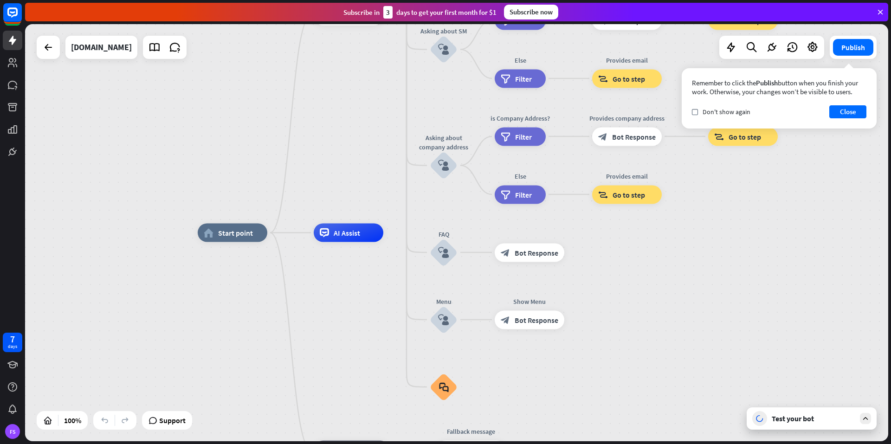
click at [795, 426] on div "Test your bot" at bounding box center [811, 418] width 130 height 22
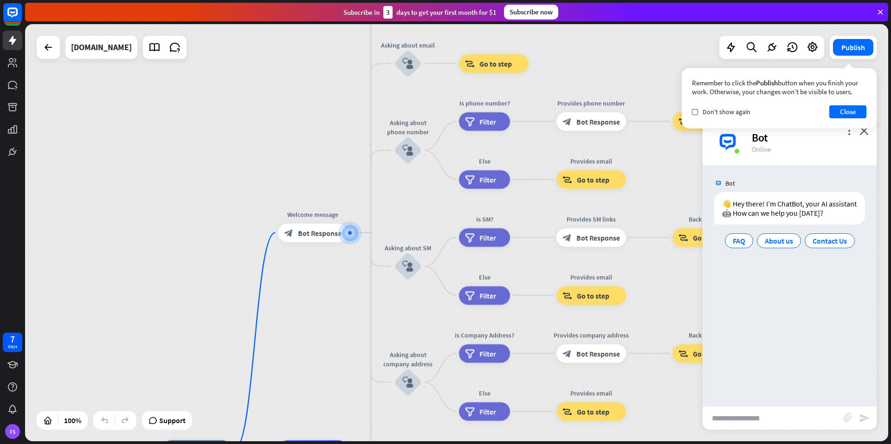
click at [740, 412] on input "text" at bounding box center [772, 417] width 141 height 23
type input "********"
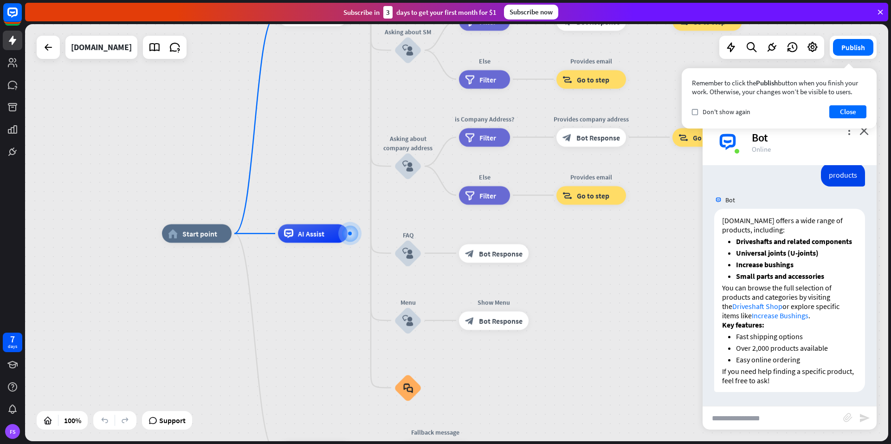
scroll to position [102, 0]
click at [777, 416] on input "text" at bounding box center [772, 417] width 141 height 23
type input "**********"
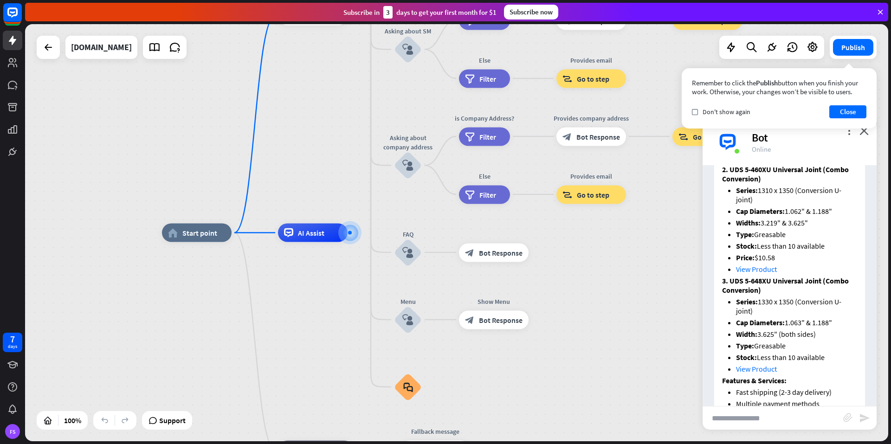
scroll to position [564, 0]
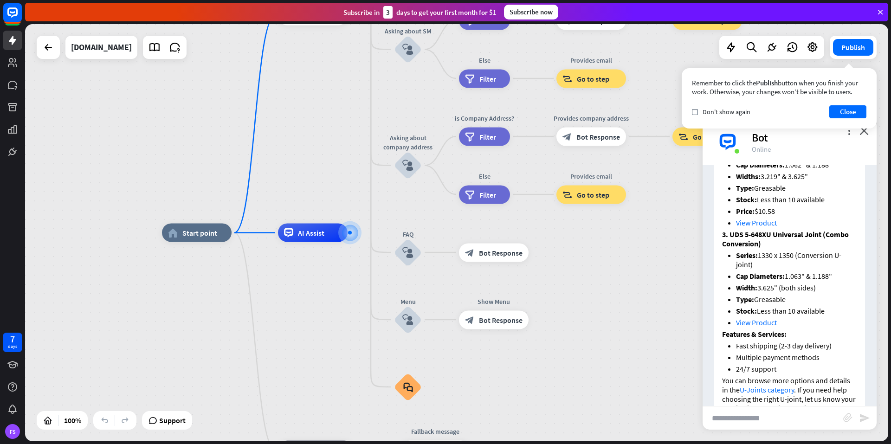
click at [754, 327] on link "View Product" at bounding box center [756, 322] width 41 height 9
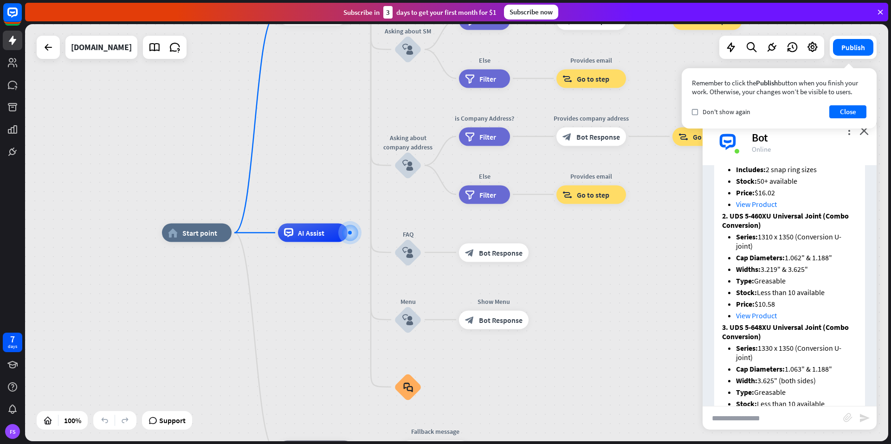
scroll to position [332, 0]
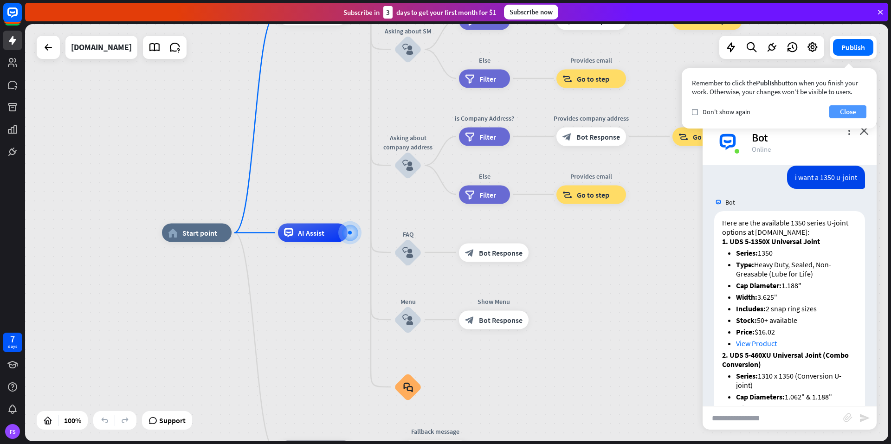
click at [846, 111] on button "Close" at bounding box center [847, 111] width 37 height 13
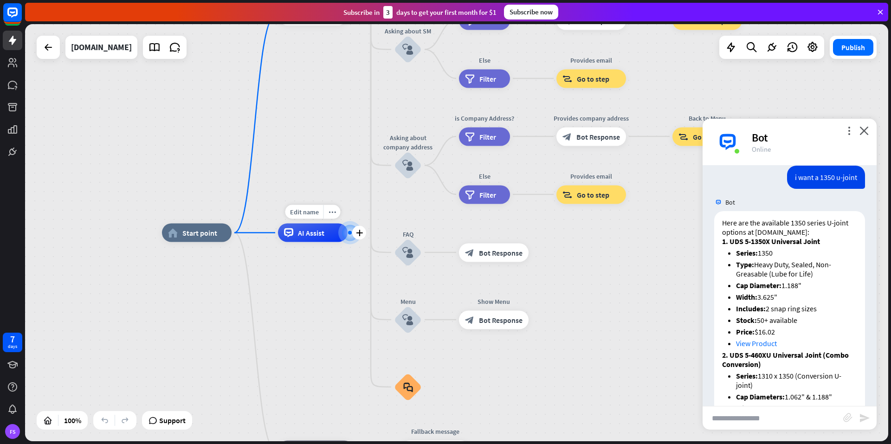
click at [294, 233] on div "AI Assist" at bounding box center [313, 233] width 70 height 19
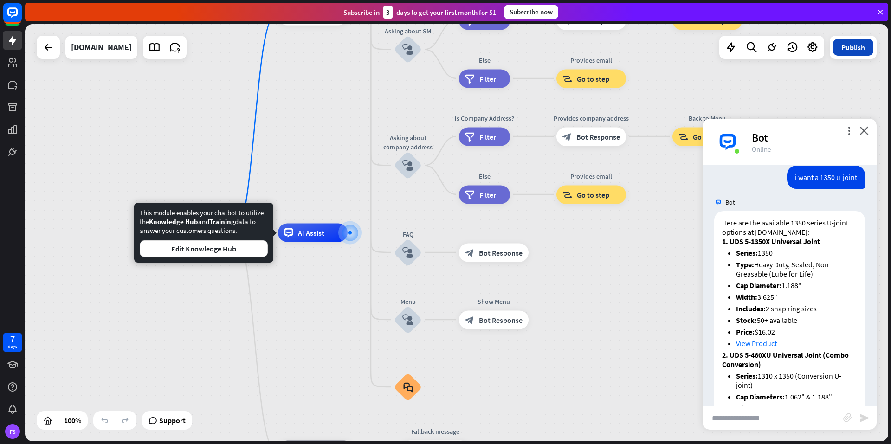
click at [848, 45] on button "Publish" at bounding box center [853, 47] width 40 height 17
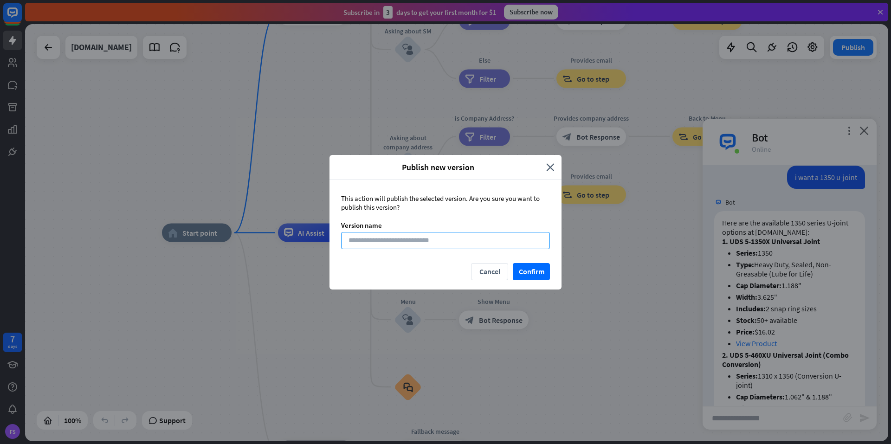
click at [471, 239] on input at bounding box center [445, 240] width 209 height 17
type input "*"
click at [529, 267] on button "Confirm" at bounding box center [531, 271] width 37 height 17
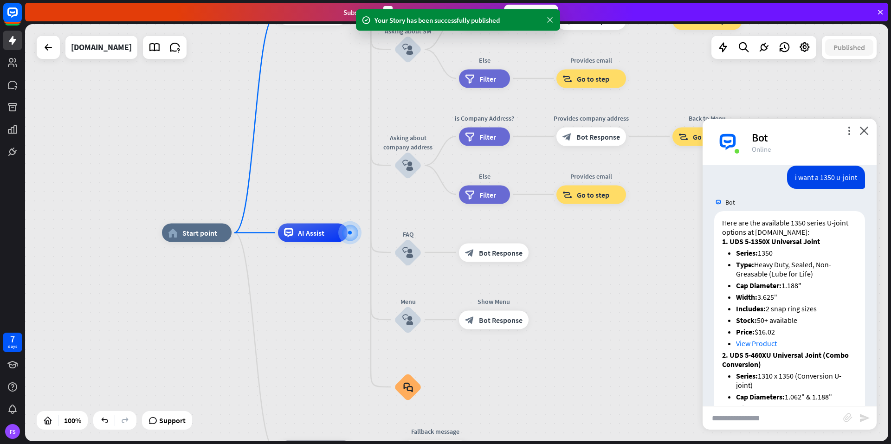
click at [550, 20] on icon at bounding box center [549, 20] width 9 height 10
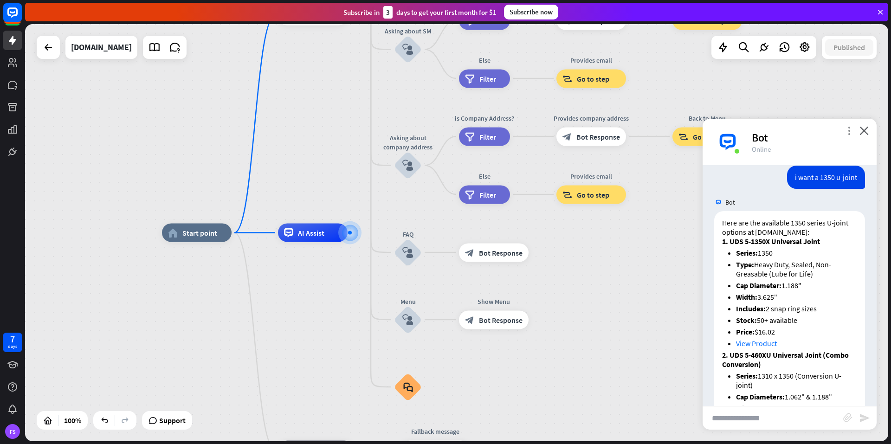
click at [852, 132] on icon "more_vert" at bounding box center [848, 130] width 9 height 9
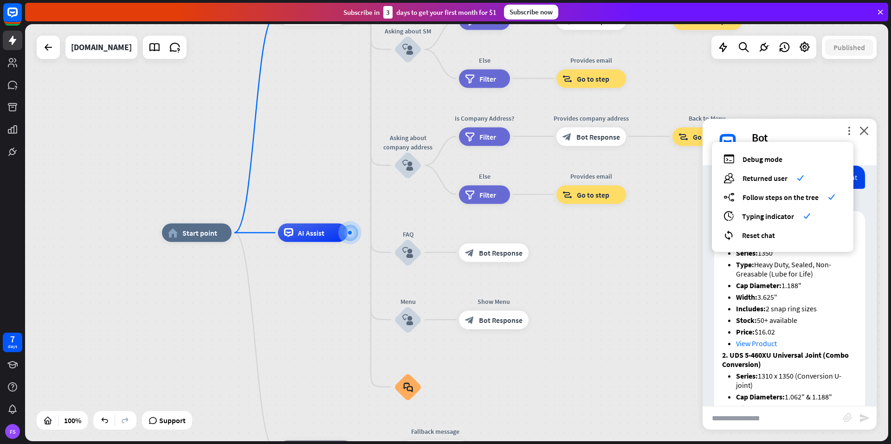
click at [844, 133] on div "Bot" at bounding box center [808, 137] width 114 height 14
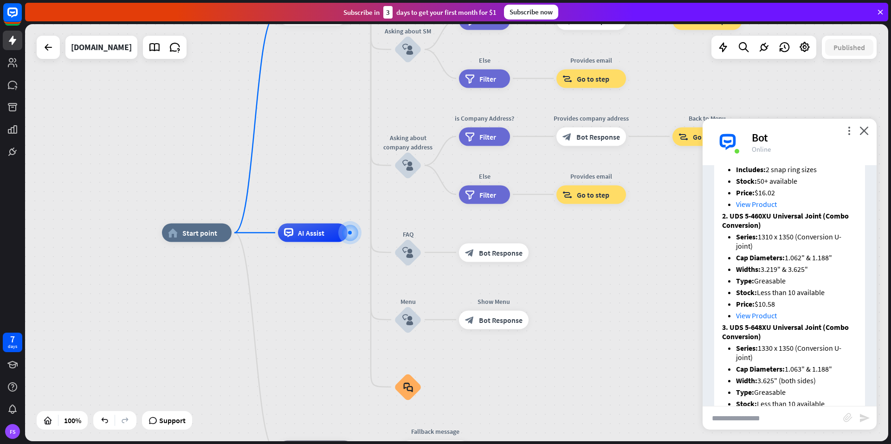
scroll to position [610, 0]
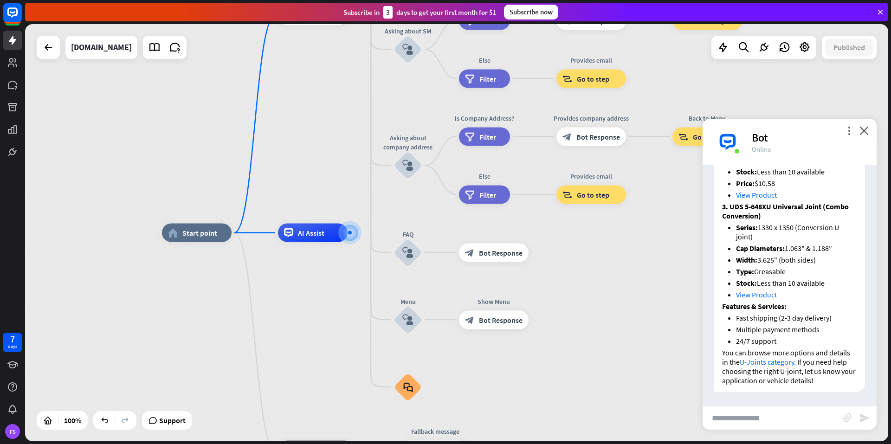
click at [766, 295] on link "View Product" at bounding box center [756, 294] width 41 height 9
click at [776, 418] on input "text" at bounding box center [772, 417] width 141 height 23
type input "**********"
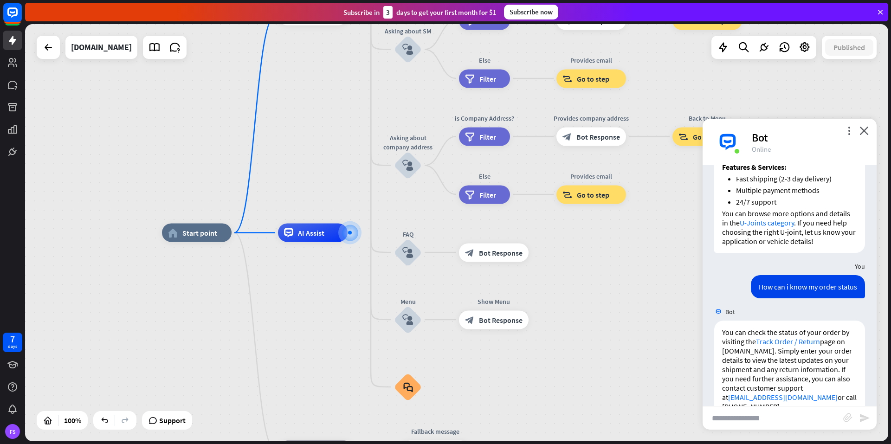
scroll to position [785, 0]
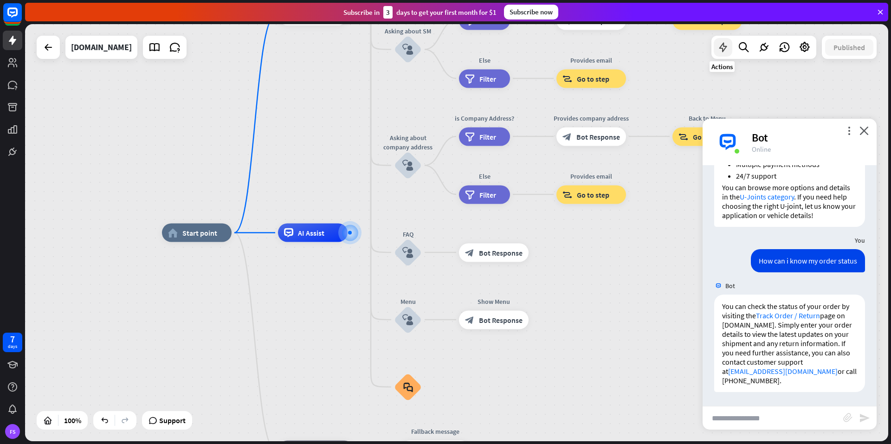
click at [720, 45] on icon at bounding box center [723, 47] width 12 height 12
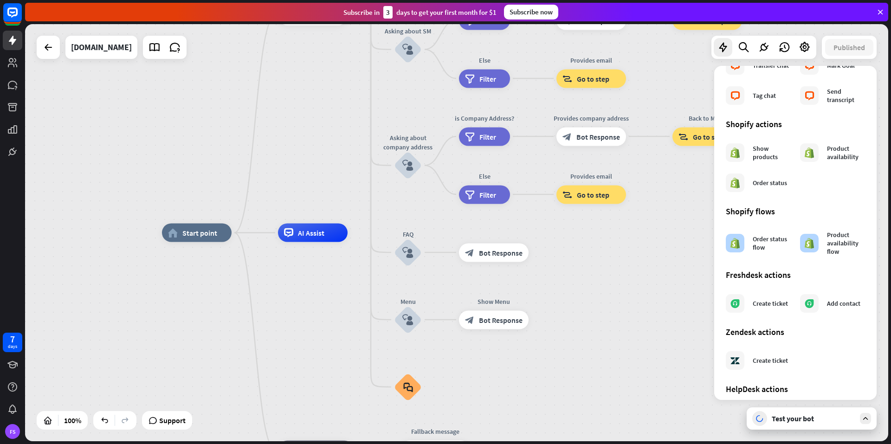
scroll to position [414, 0]
